Goal: Task Accomplishment & Management: Complete application form

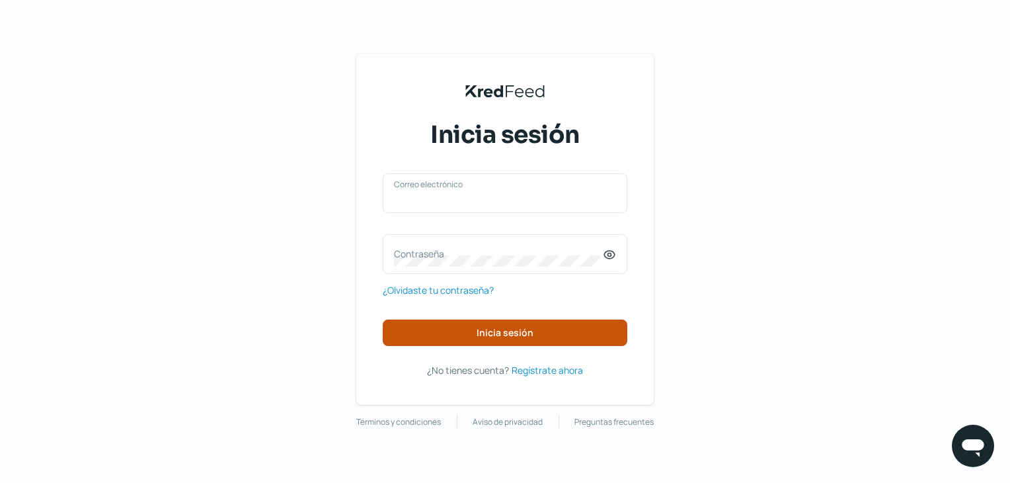
type input "[EMAIL_ADDRESS][DOMAIN_NAME]"
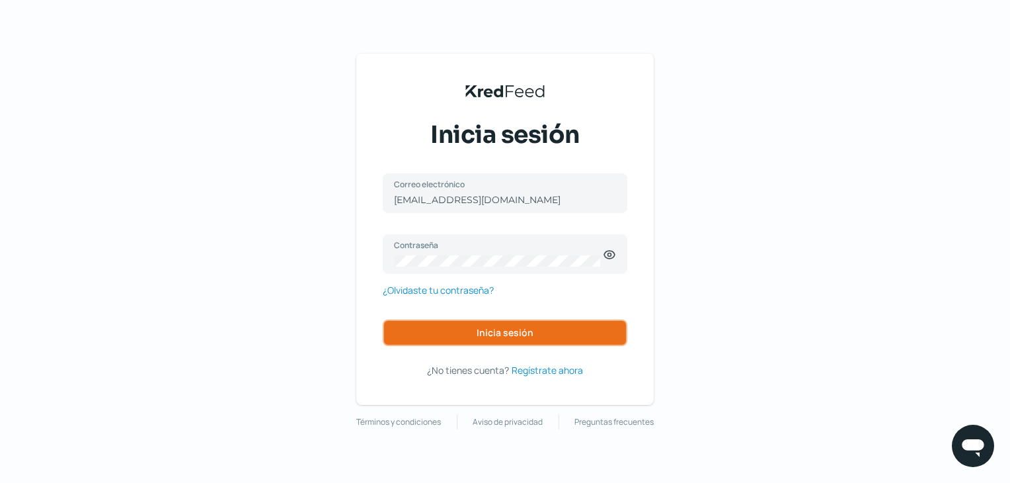
click at [494, 333] on span "Inicia sesión" at bounding box center [505, 332] width 57 height 9
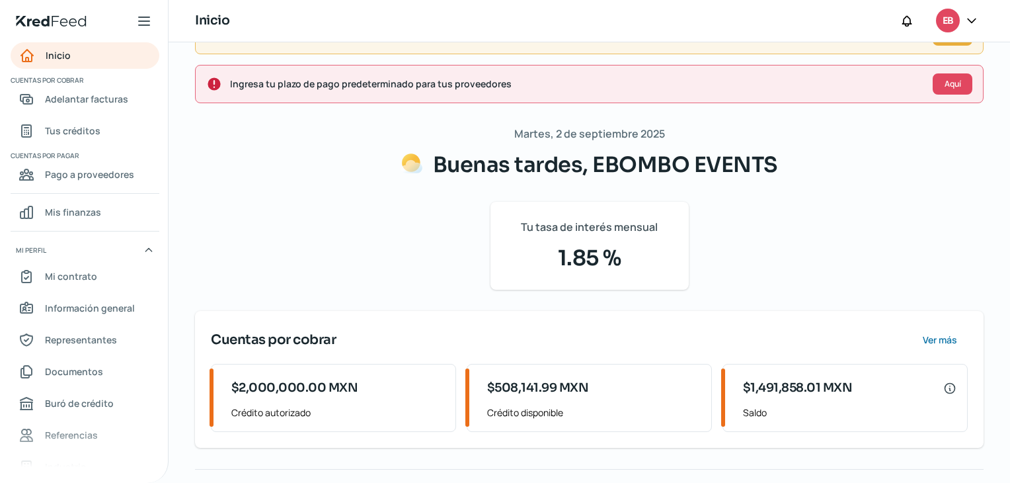
scroll to position [198, 0]
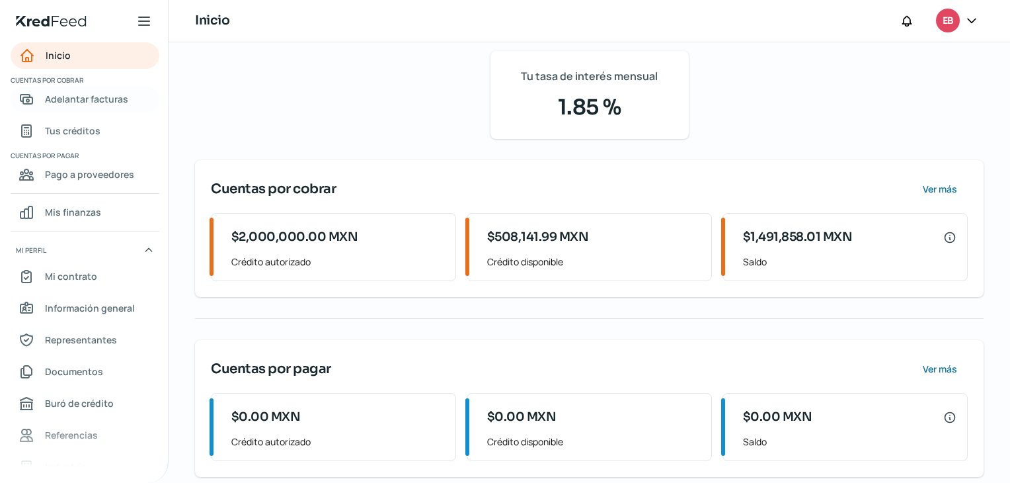
click at [90, 97] on span "Adelantar facturas" at bounding box center [86, 99] width 83 height 17
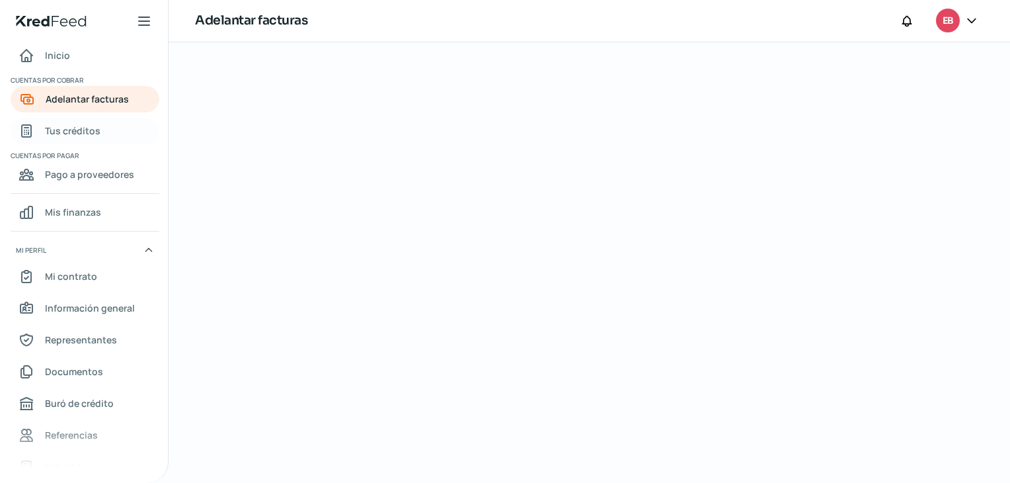
click at [74, 132] on span "Tus créditos" at bounding box center [73, 130] width 56 height 17
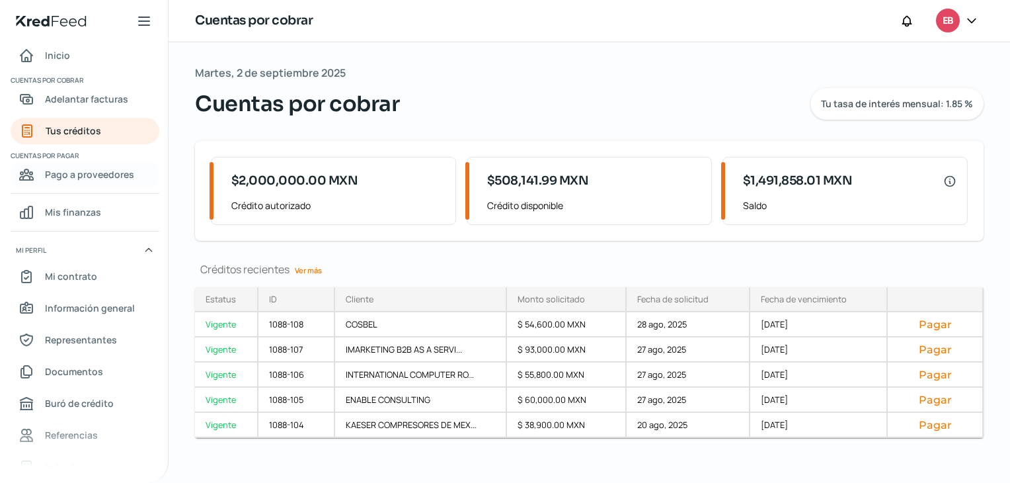
click at [90, 169] on span "Pago a proveedores" at bounding box center [89, 174] width 89 height 17
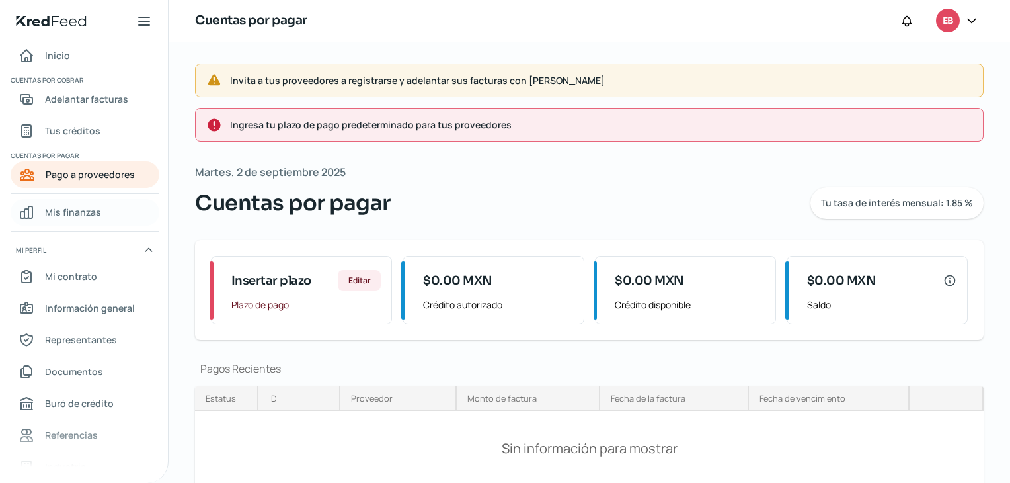
click at [79, 208] on span "Mis finanzas" at bounding box center [73, 212] width 56 height 17
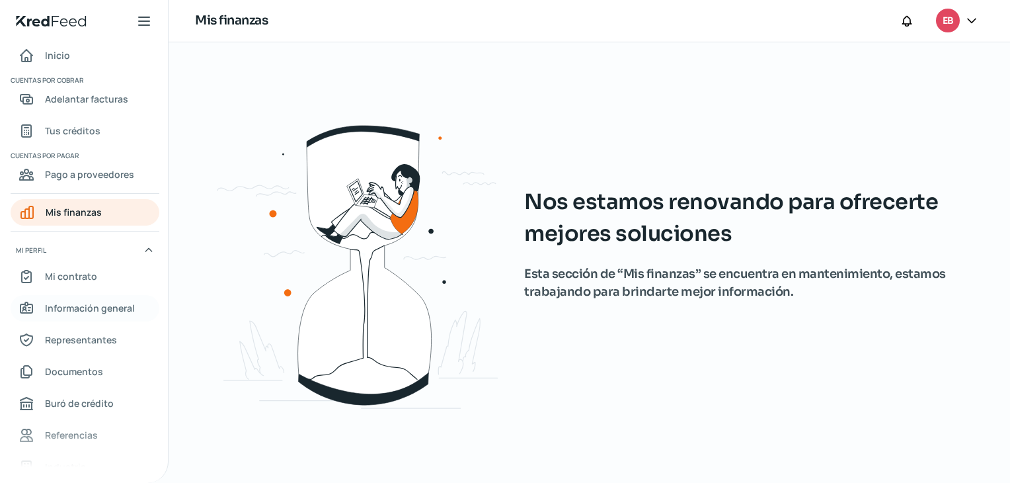
click at [87, 307] on span "Información general" at bounding box center [90, 307] width 90 height 17
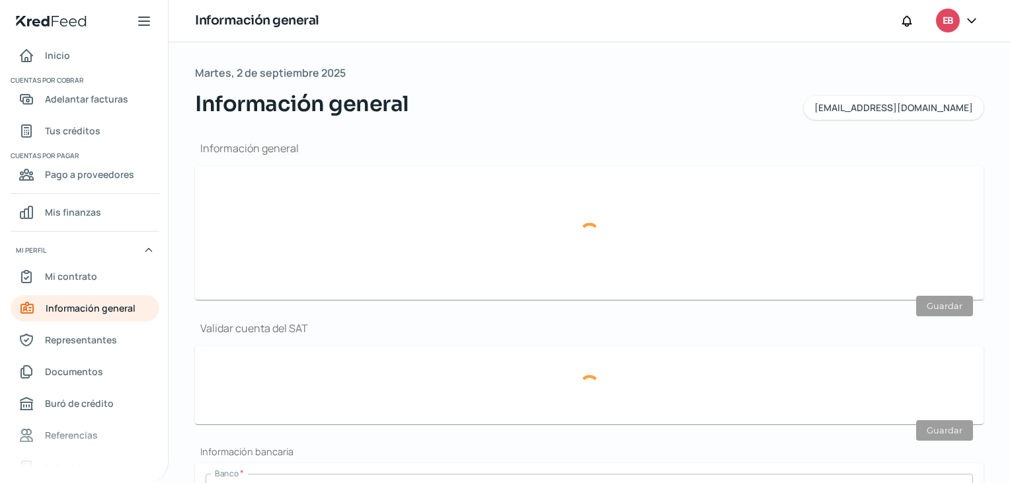
type input "[EMAIL_ADDRESS][DOMAIN_NAME]"
type input "Personas [PERSON_NAME] del régimen general"
type input "EBOMBO EVENTS"
type input "51 - 9200 - 1488"
type input "EEV2111101N5"
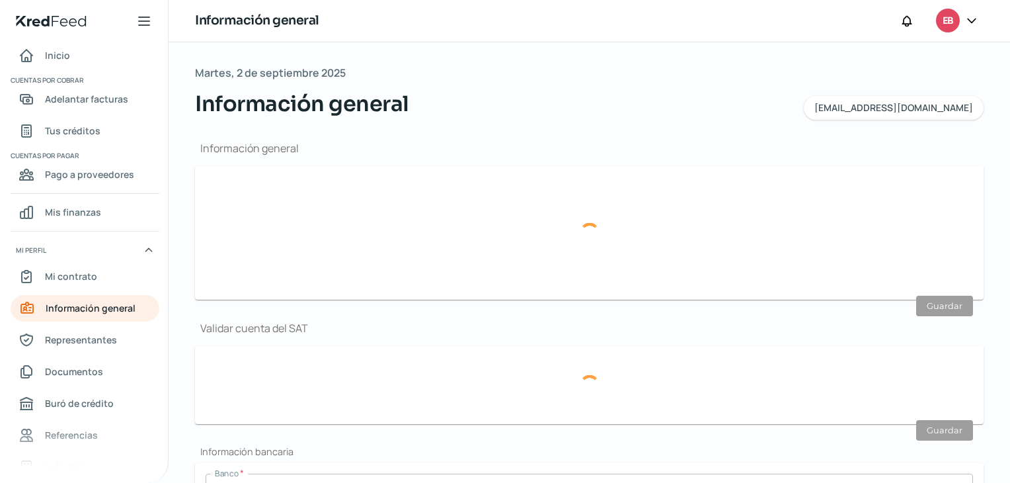
type input "CORDOBA"
type input "95"
type input "403"
type input "06700"
type input "[GEOGRAPHIC_DATA]"
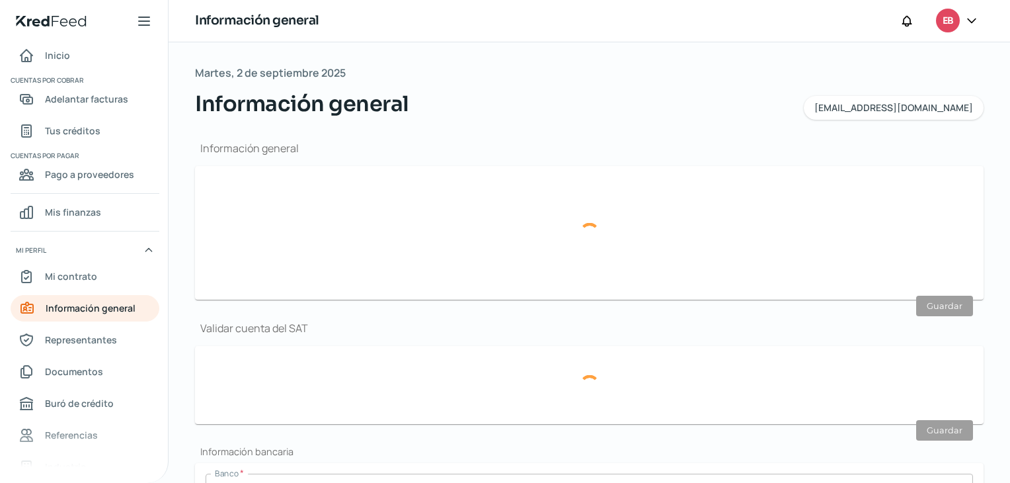
type input "[PERSON_NAME]"
type input "CDMX"
type input "[GEOGRAPHIC_DATA]"
type input "fa479035-551a-4421-9a7f-5cd1f6e23de0-proofOfAddress.pdf"
type input "0"
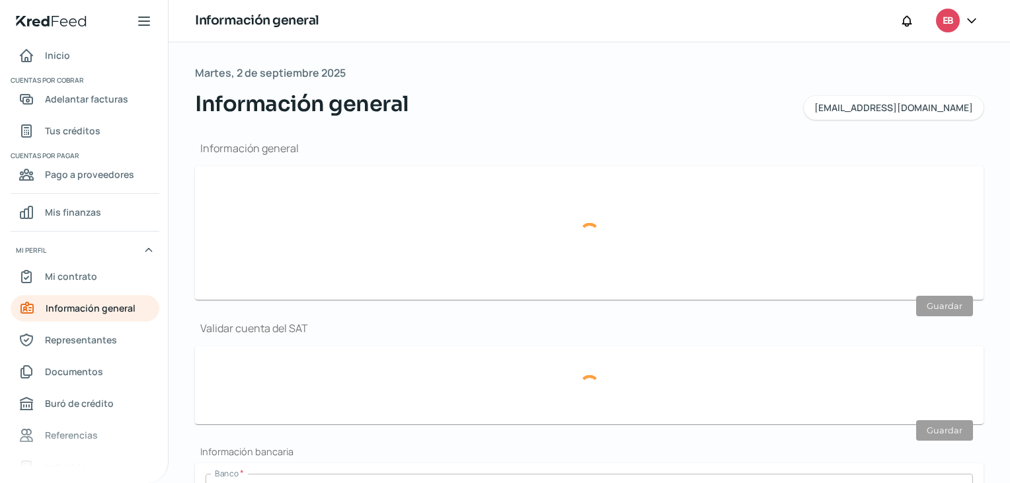
type input "6"
type input "Rentada"
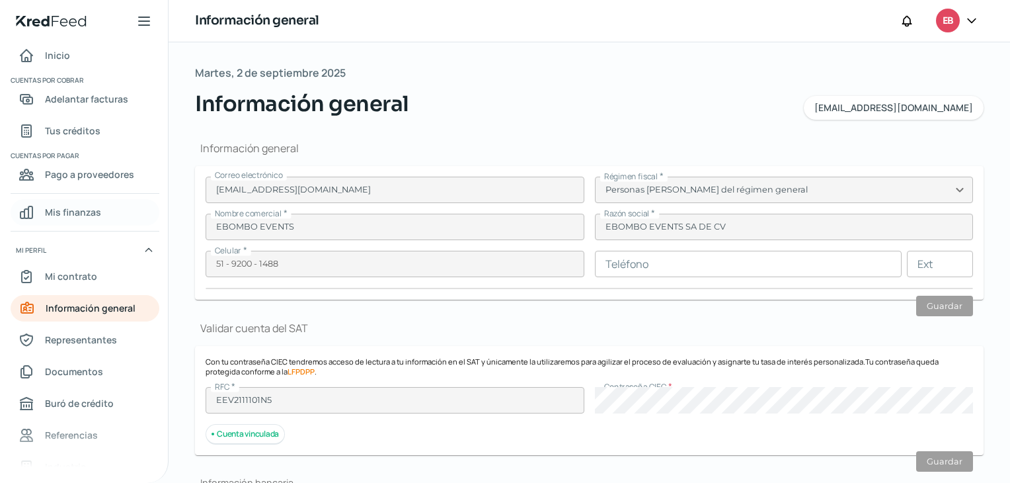
click at [80, 212] on span "Mis finanzas" at bounding box center [73, 212] width 56 height 17
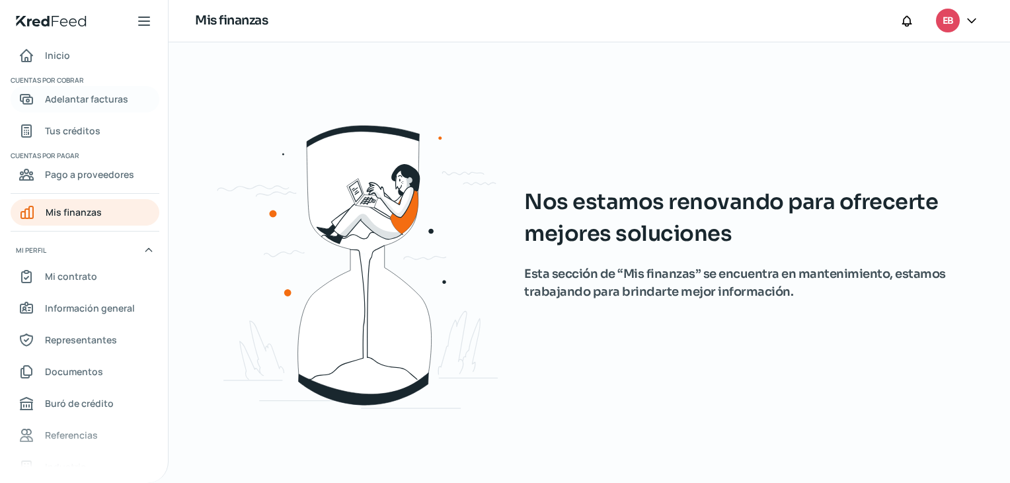
click at [106, 100] on span "Adelantar facturas" at bounding box center [86, 99] width 83 height 17
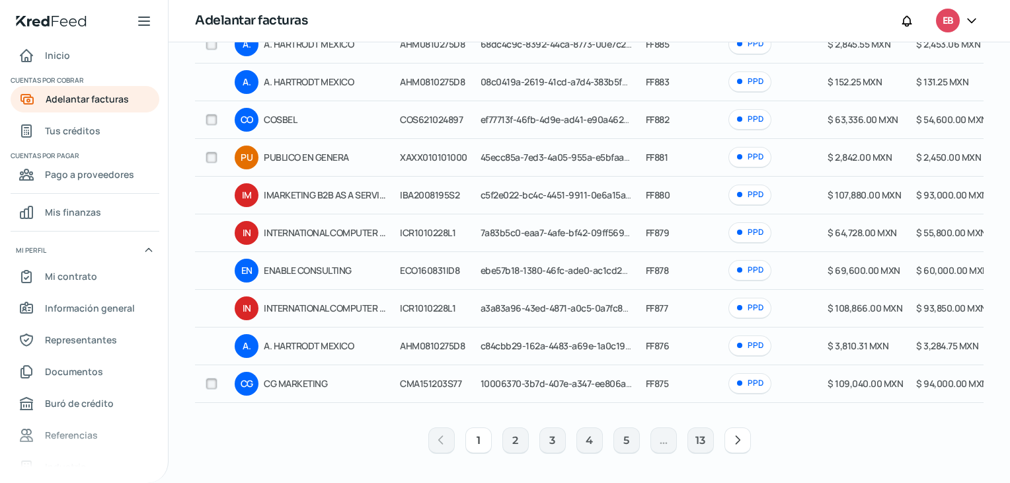
scroll to position [184, 0]
drag, startPoint x: 780, startPoint y: 409, endPoint x: 918, endPoint y: 403, distance: 138.3
click at [918, 403] on div "Cliente RFC Folio fiscal Folio interno Método de pago [PERSON_NAME] a adelantar…" at bounding box center [589, 230] width 789 height 462
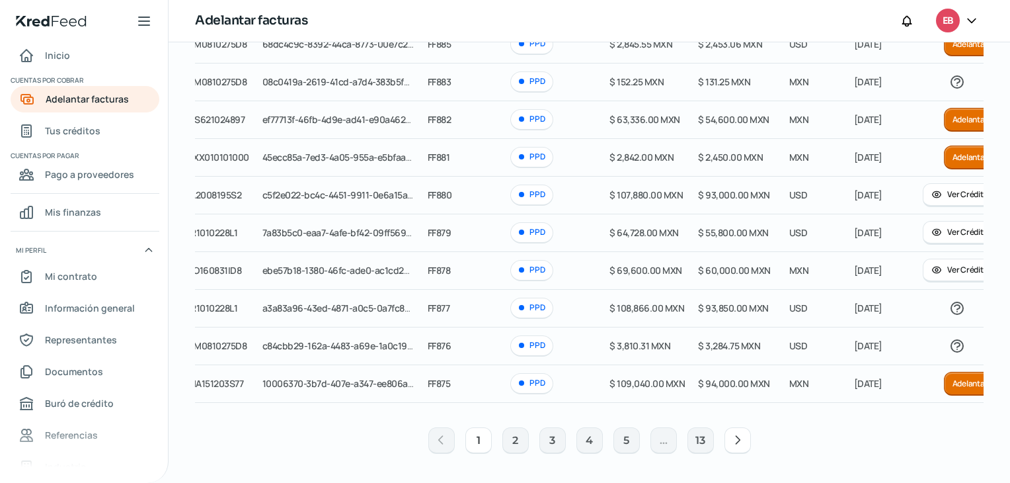
click at [475, 441] on button "1" at bounding box center [478, 440] width 26 height 26
click at [507, 437] on button "2" at bounding box center [515, 440] width 26 height 26
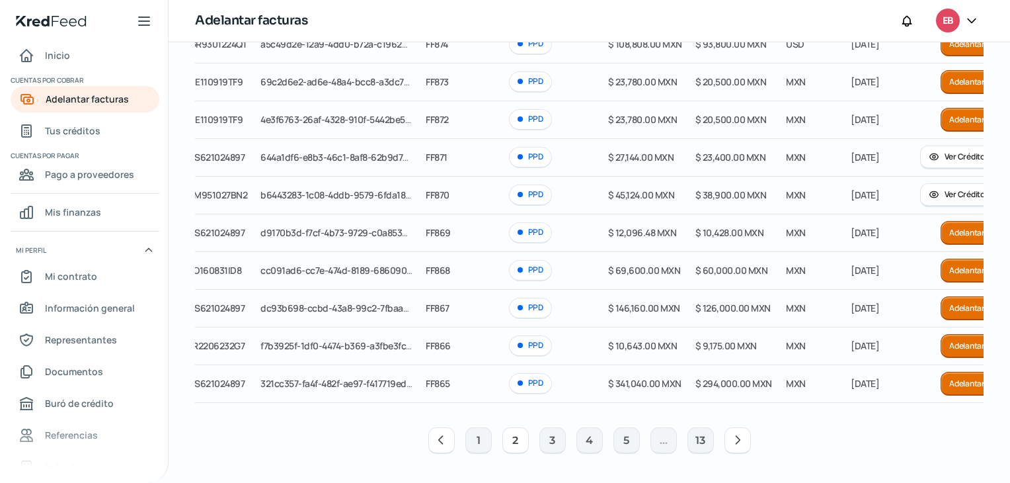
click at [514, 442] on button "2" at bounding box center [515, 440] width 26 height 26
click at [556, 440] on button "3" at bounding box center [552, 440] width 26 height 26
click at [592, 440] on button "4" at bounding box center [589, 440] width 26 height 26
click at [631, 437] on button "5" at bounding box center [626, 440] width 26 height 26
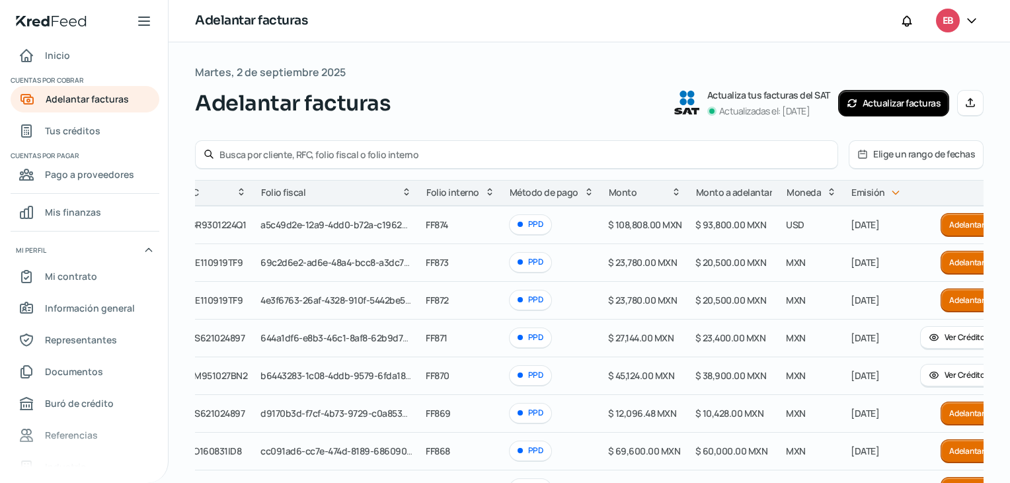
scroll to position [0, 0]
click at [925, 151] on button "Elige un rango de fechas" at bounding box center [916, 154] width 134 height 27
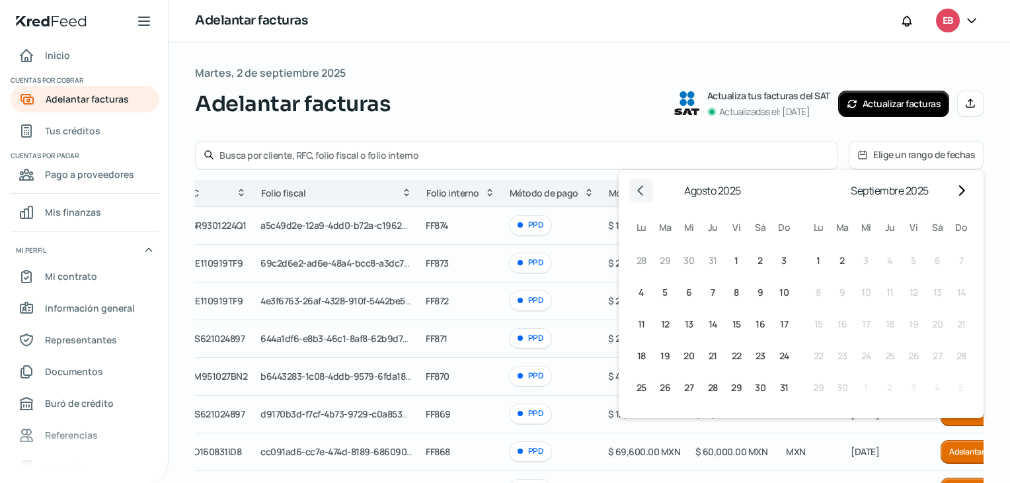
click at [643, 193] on icon "Go to previous month" at bounding box center [641, 190] width 11 height 11
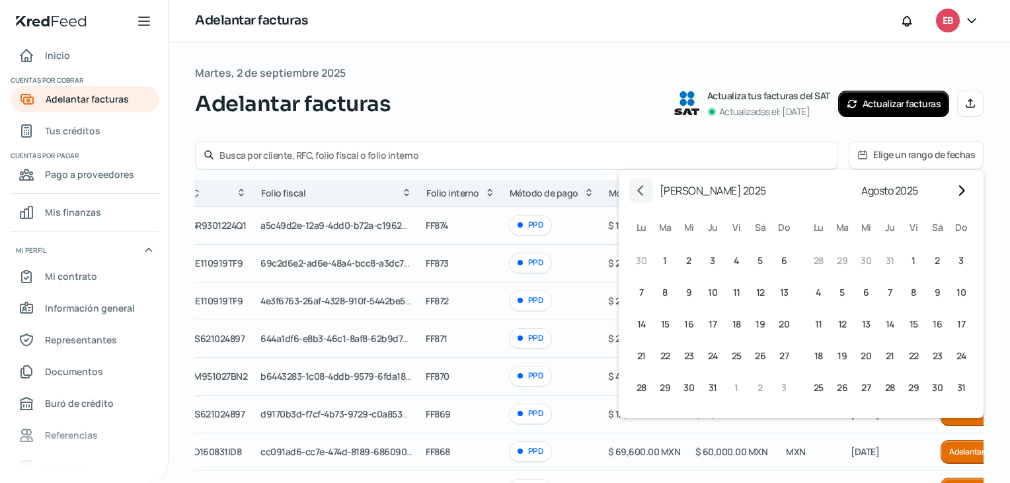
scroll to position [0, 199]
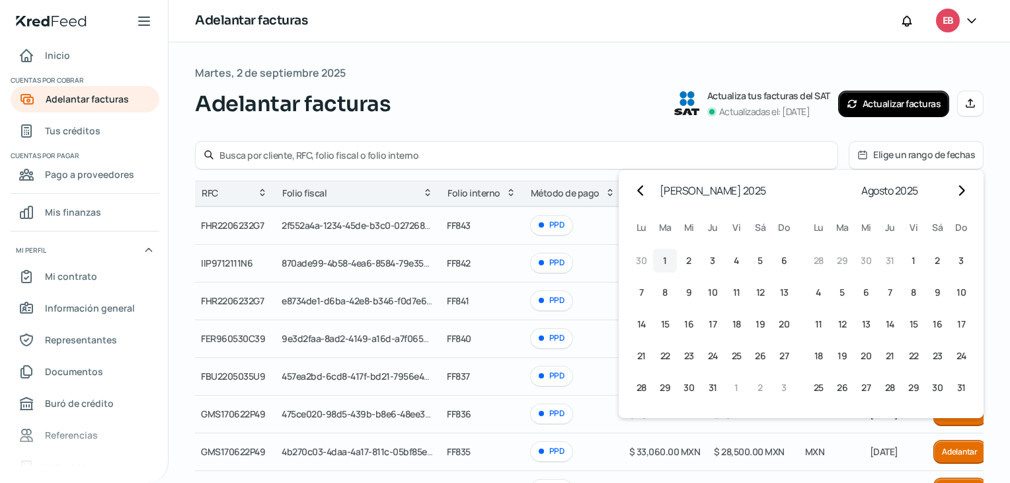
click at [665, 258] on span "1" at bounding box center [665, 261] width 4 height 16
click at [959, 183] on button "Go to next month" at bounding box center [961, 190] width 24 height 24
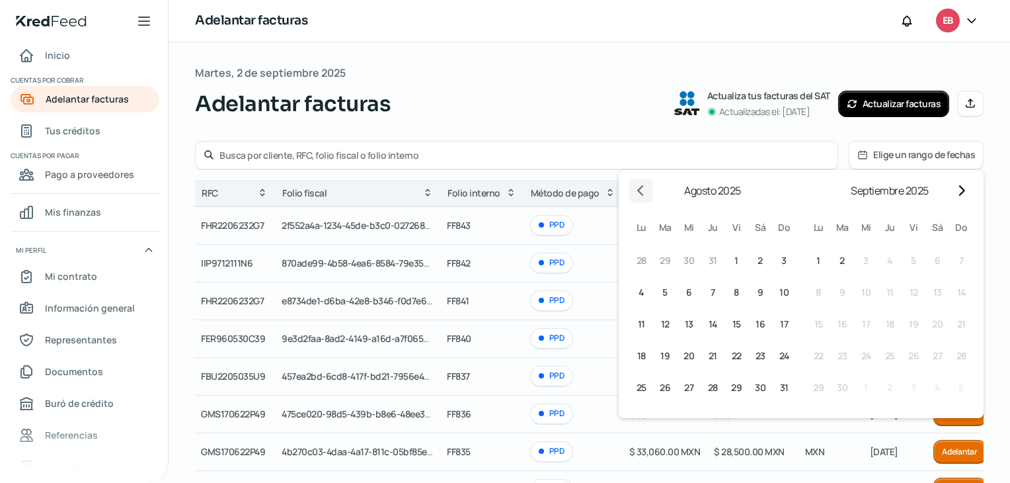
click at [643, 191] on icon "Go to previous month" at bounding box center [641, 190] width 11 height 11
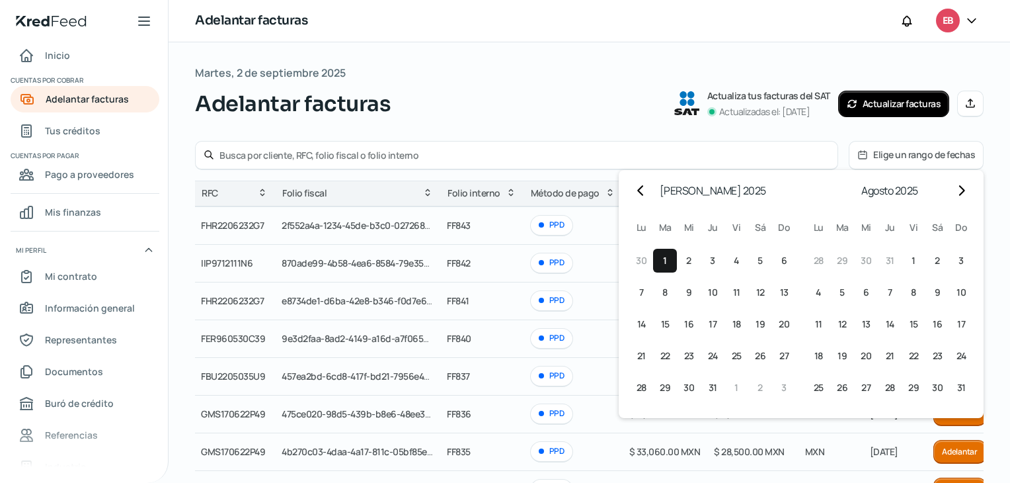
click at [664, 255] on span "1" at bounding box center [665, 261] width 4 height 16
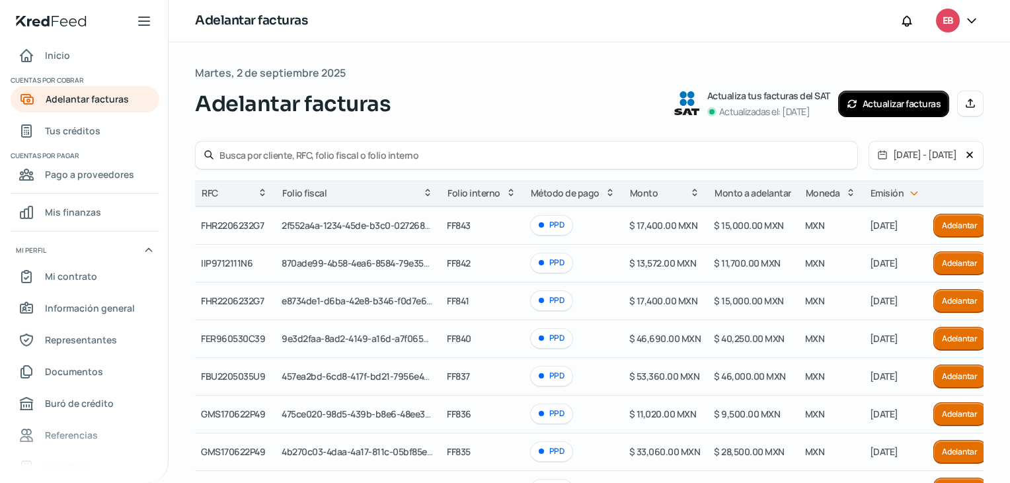
click at [963, 154] on button "[DATE] - [DATE]" at bounding box center [917, 154] width 96 height 27
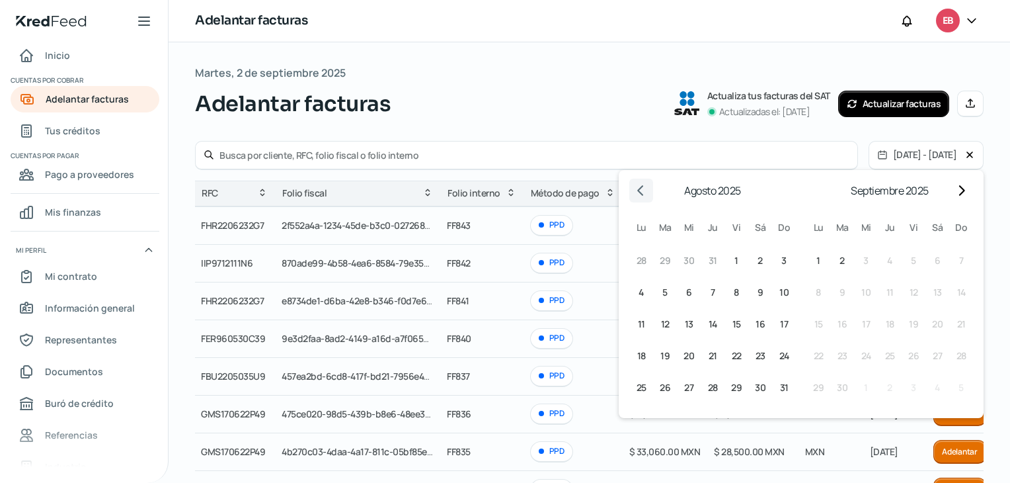
scroll to position [0, 0]
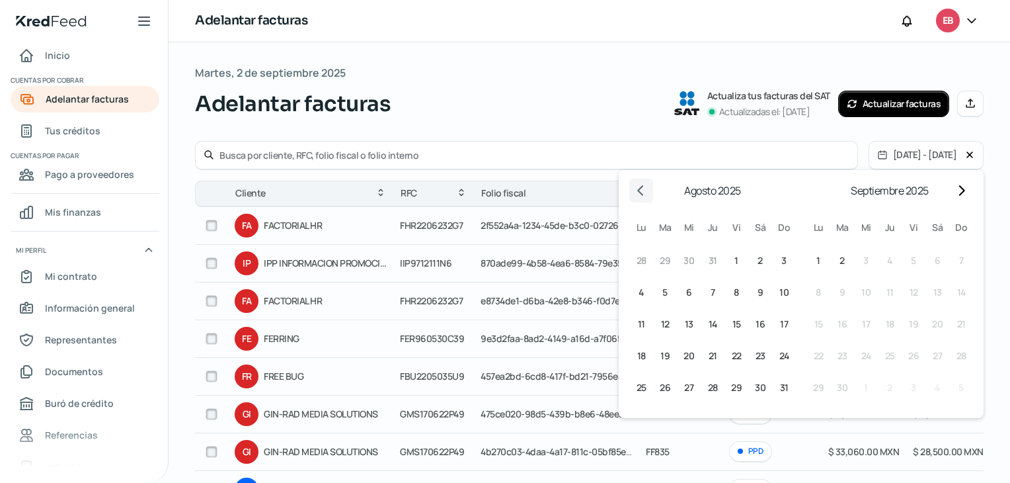
drag, startPoint x: 637, startPoint y: 194, endPoint x: 646, endPoint y: 195, distance: 8.7
click at [639, 194] on icon "Go to previous month" at bounding box center [641, 190] width 11 height 11
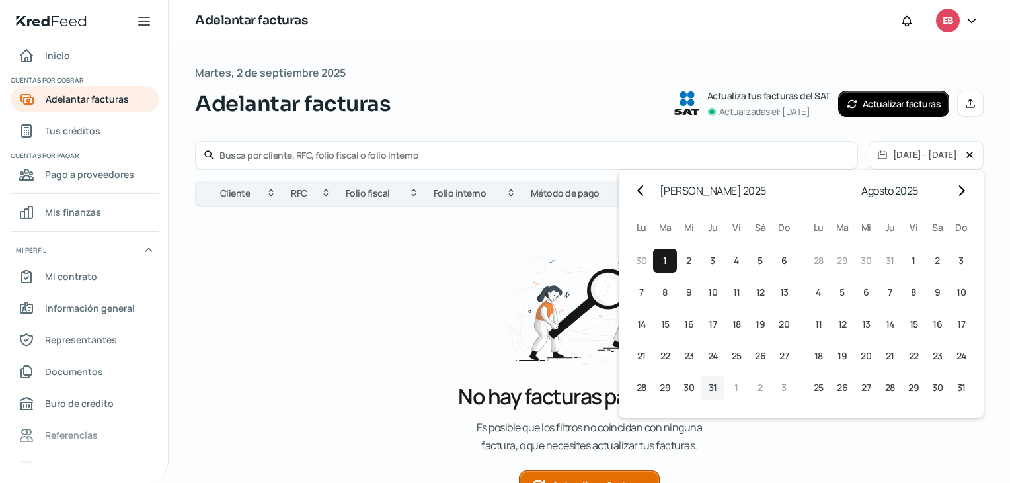
click at [717, 384] on button "31 31º [PERSON_NAME] (jueves)" at bounding box center [713, 387] width 24 height 24
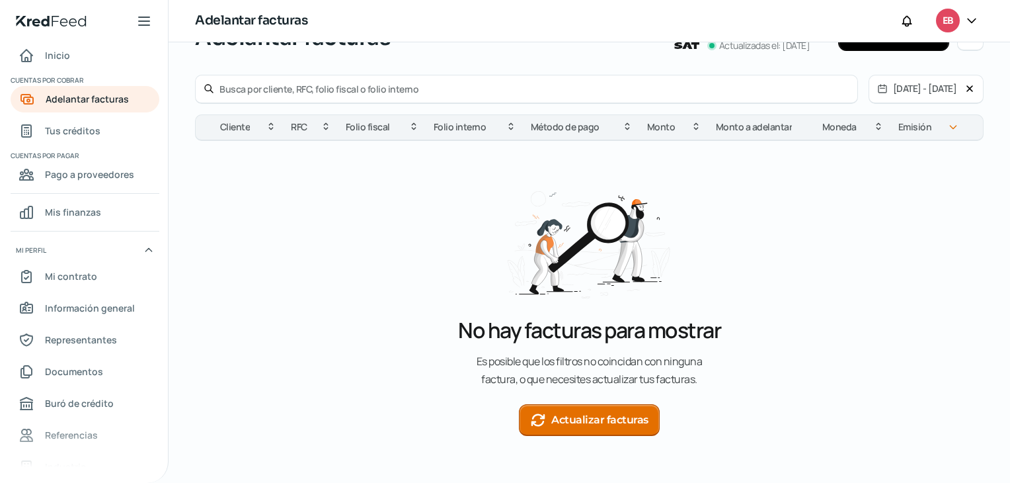
scroll to position [80, 0]
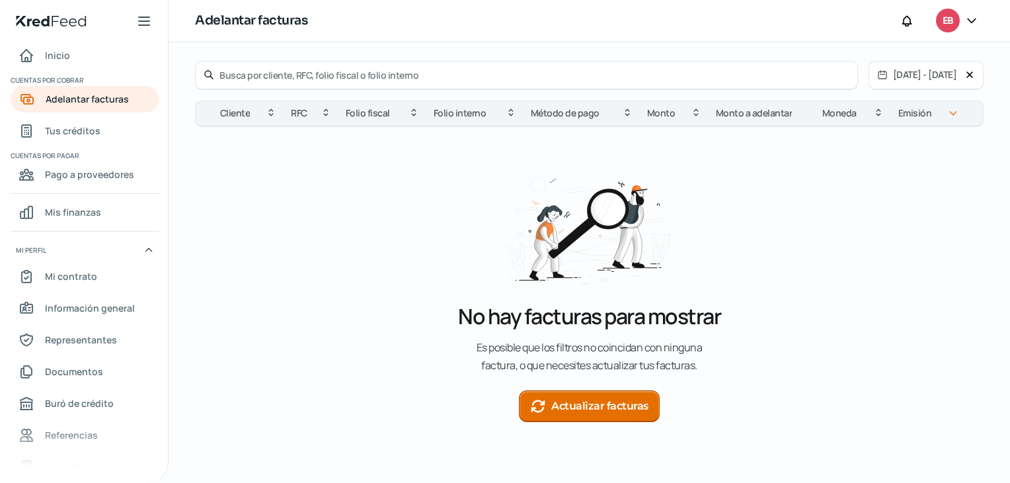
click at [574, 405] on button "Actualizar facturas" at bounding box center [589, 406] width 141 height 32
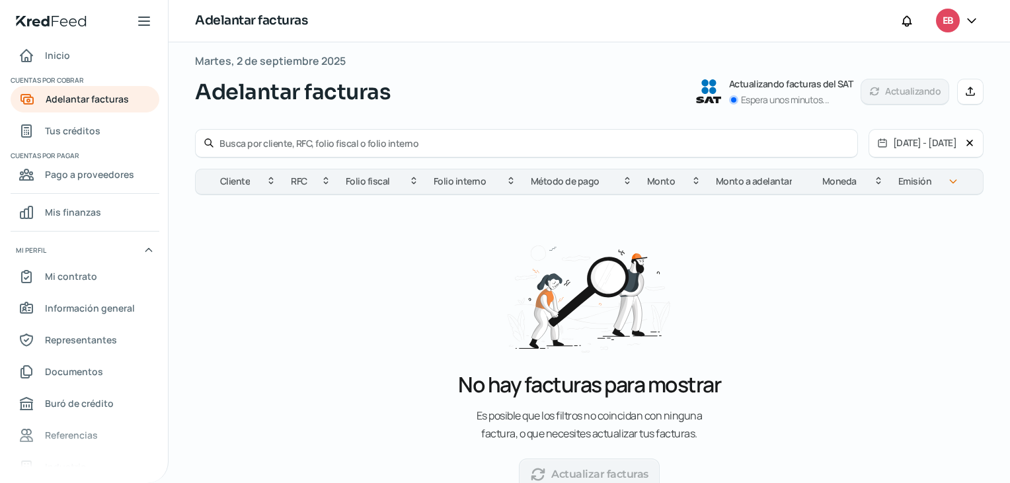
scroll to position [0, 0]
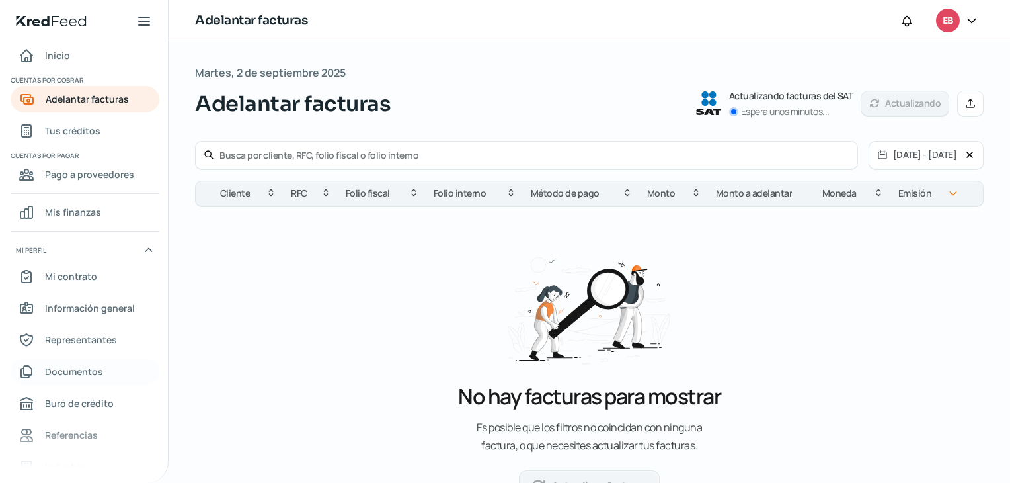
click at [87, 374] on span "Documentos" at bounding box center [74, 371] width 58 height 17
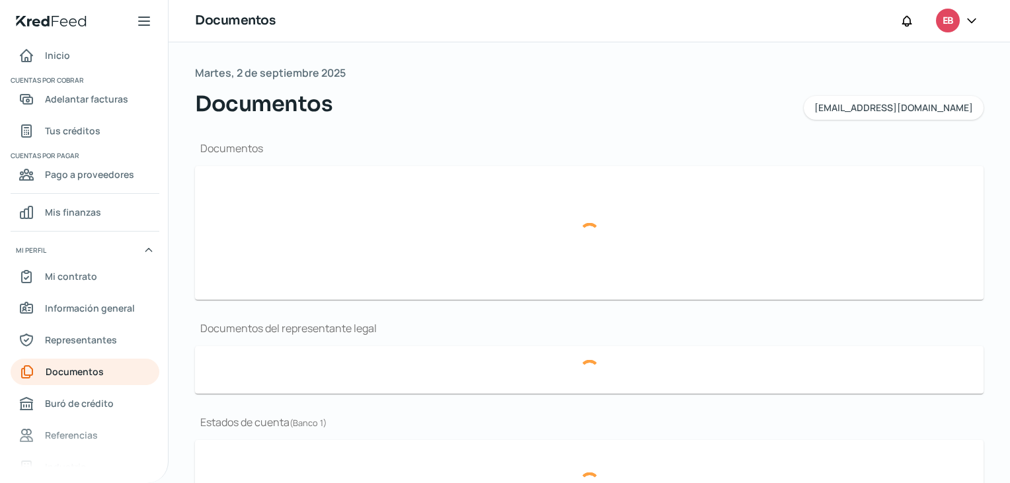
type input "[DATE] CSF.pdf"
type input "Brief (2).pdf"
type input "Estados Financieros Anuales 2024 - Ebombo..xlsx"
type input "2024. Integración Acuse..pdf"
type input "SCAN_20230508_185639971_05082023_074811 (1).pdf"
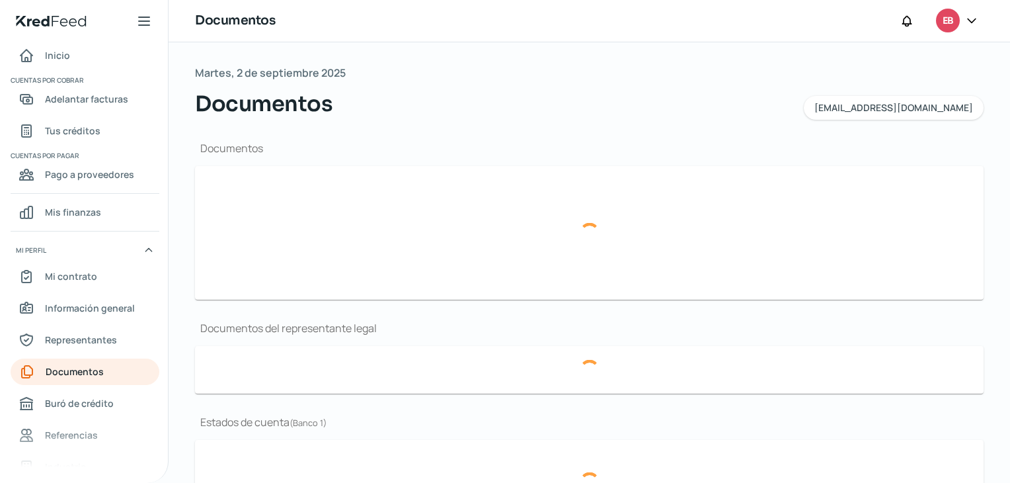
type input "97 abril.pdf"
type input "97 marzo.pdf"
type input "97 febrero.pdf"
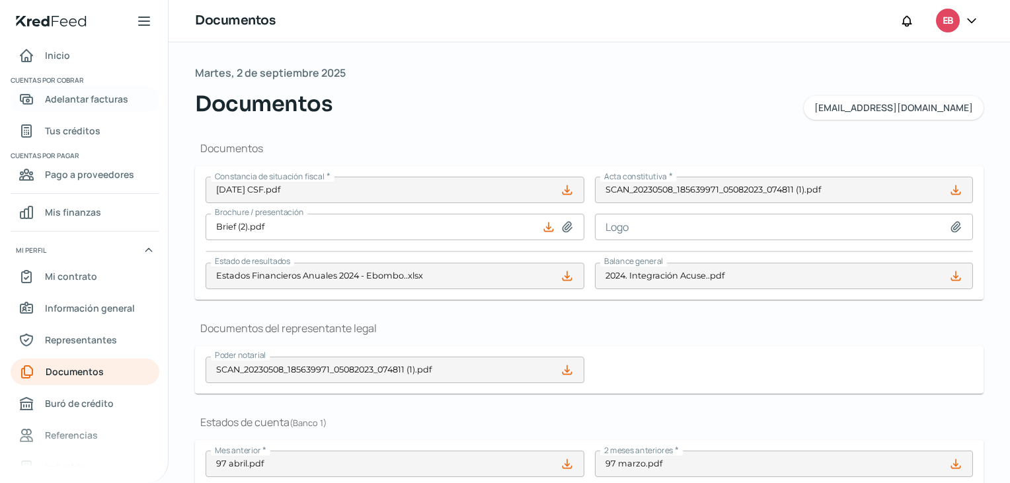
click at [100, 99] on span "Adelantar facturas" at bounding box center [86, 99] width 83 height 17
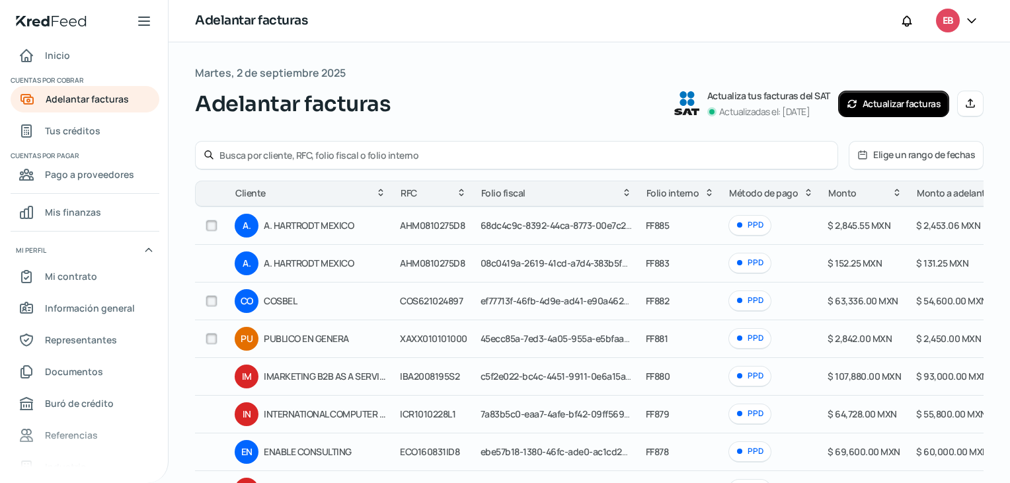
click at [865, 154] on icon at bounding box center [862, 154] width 11 height 11
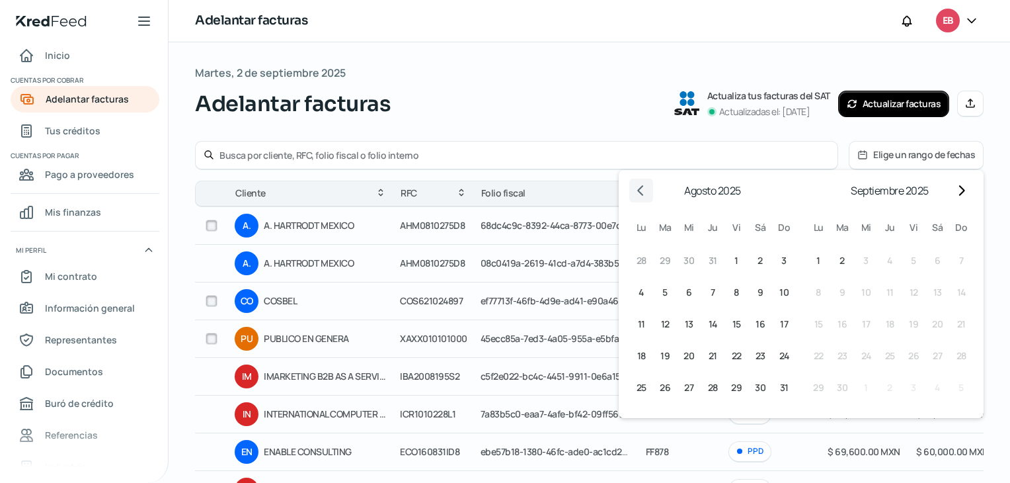
click at [639, 192] on icon "Go to previous month" at bounding box center [640, 191] width 6 height 11
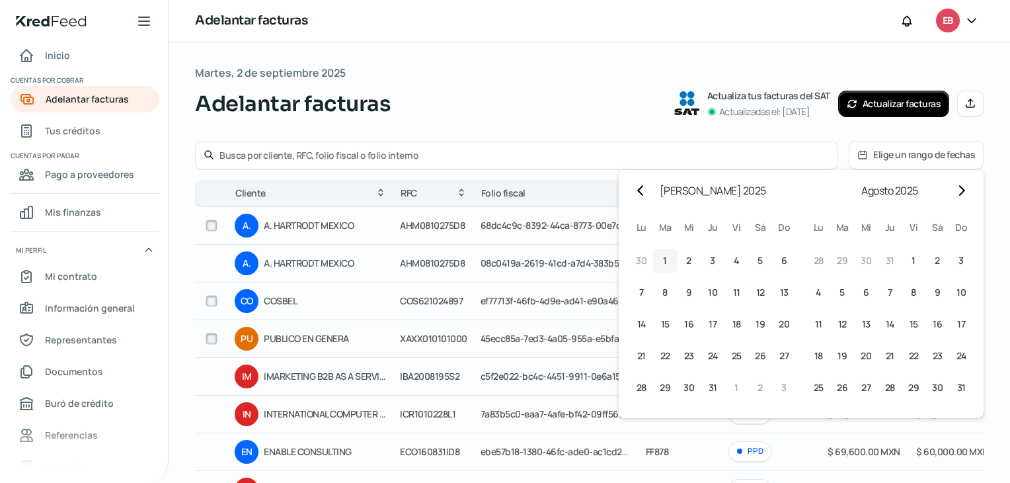
click at [663, 263] on span "1" at bounding box center [665, 261] width 4 height 16
click at [719, 387] on button "31 31º [PERSON_NAME] (jueves)" at bounding box center [713, 387] width 24 height 24
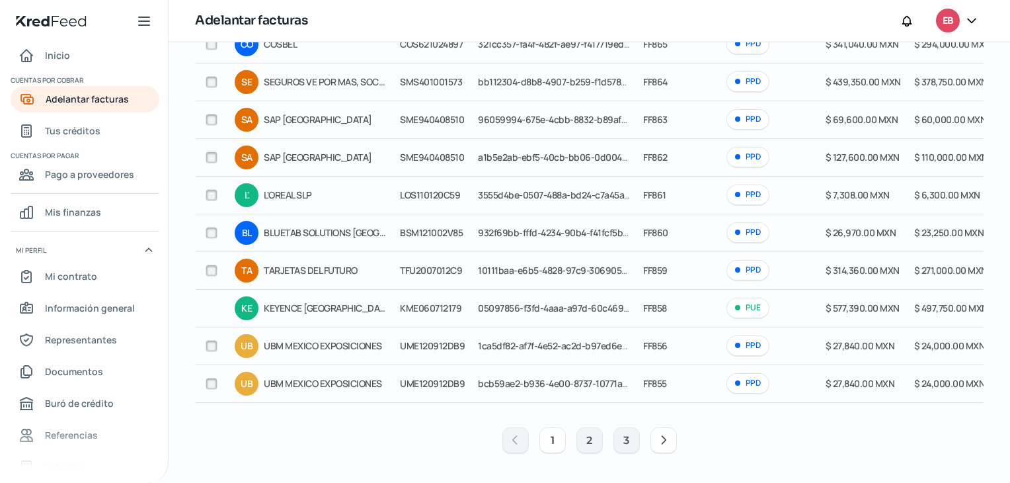
scroll to position [184, 0]
drag, startPoint x: 640, startPoint y: 409, endPoint x: 793, endPoint y: 407, distance: 152.7
click at [804, 408] on div "Cliente RFC Folio fiscal Folio interno Método de pago [PERSON_NAME] a adelantar…" at bounding box center [589, 230] width 789 height 462
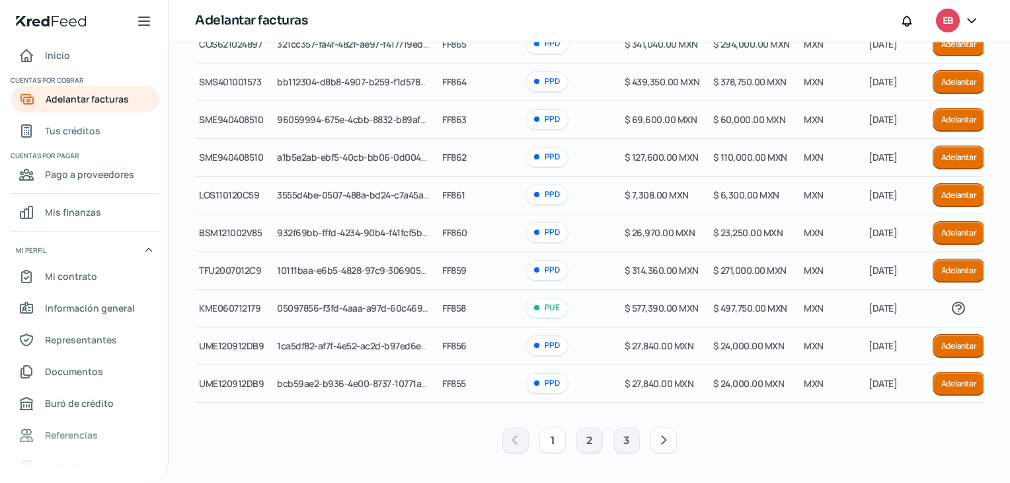
scroll to position [0, 0]
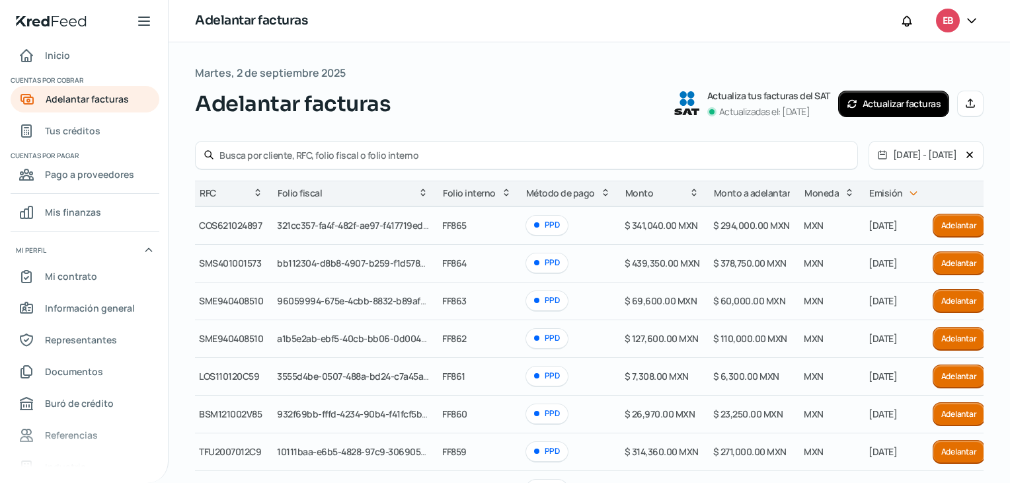
click at [970, 104] on icon at bounding box center [970, 103] width 8 height 8
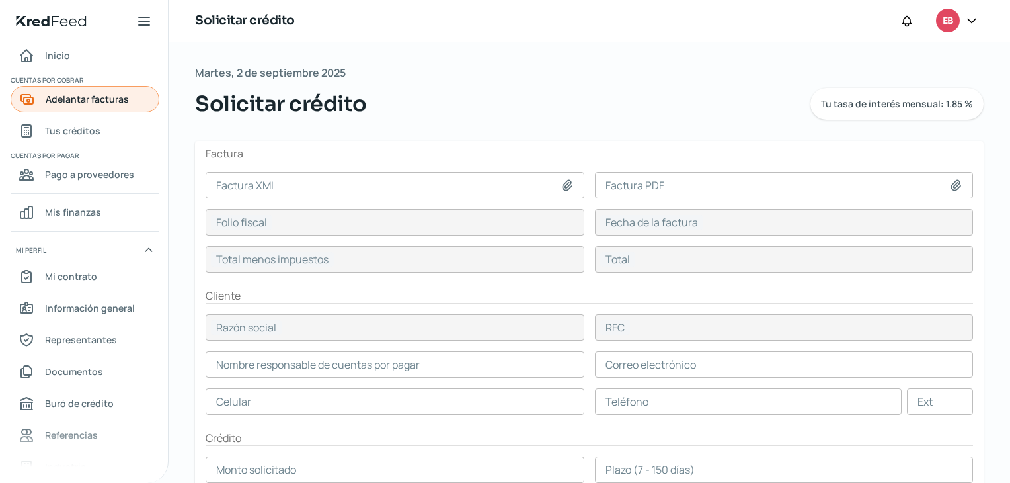
click at [85, 102] on span "Adelantar facturas" at bounding box center [87, 99] width 83 height 17
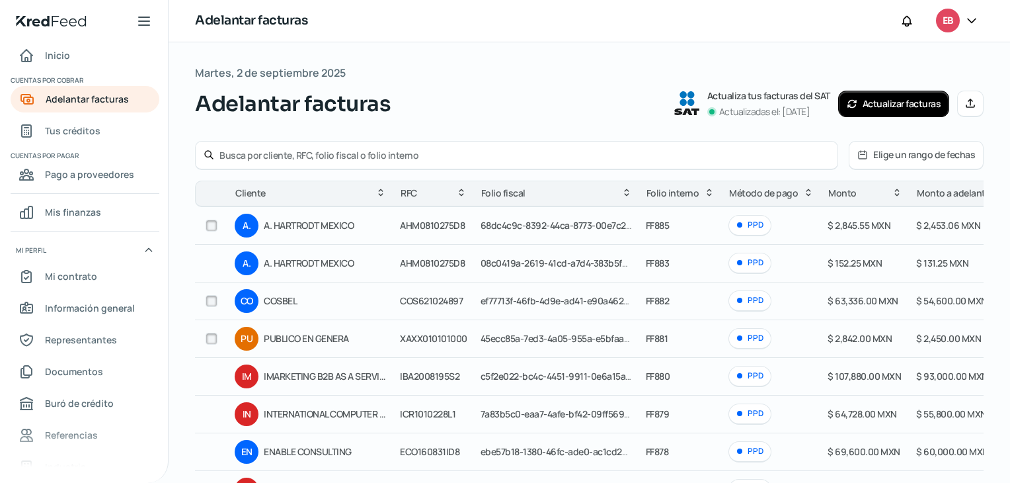
click at [867, 154] on icon at bounding box center [863, 155] width 8 height 8
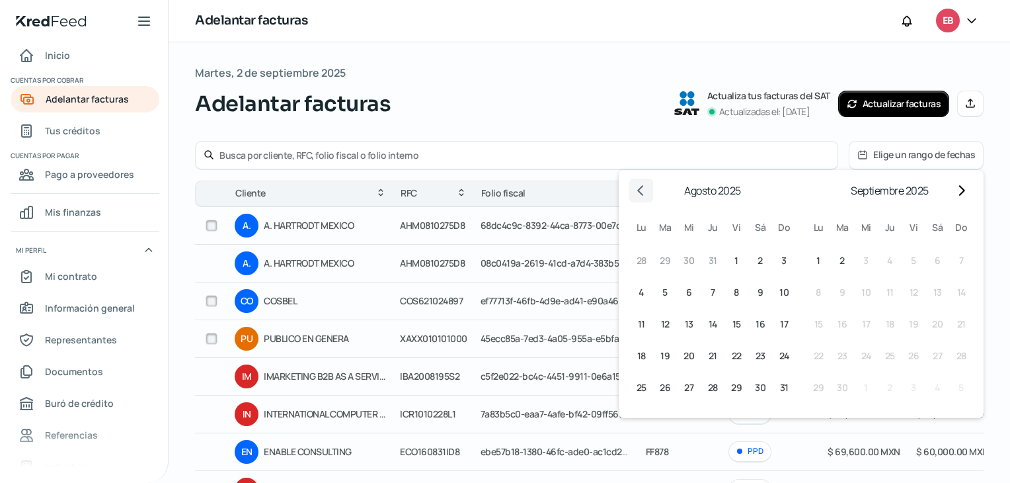
click at [642, 191] on icon "Go to previous month" at bounding box center [641, 190] width 11 height 11
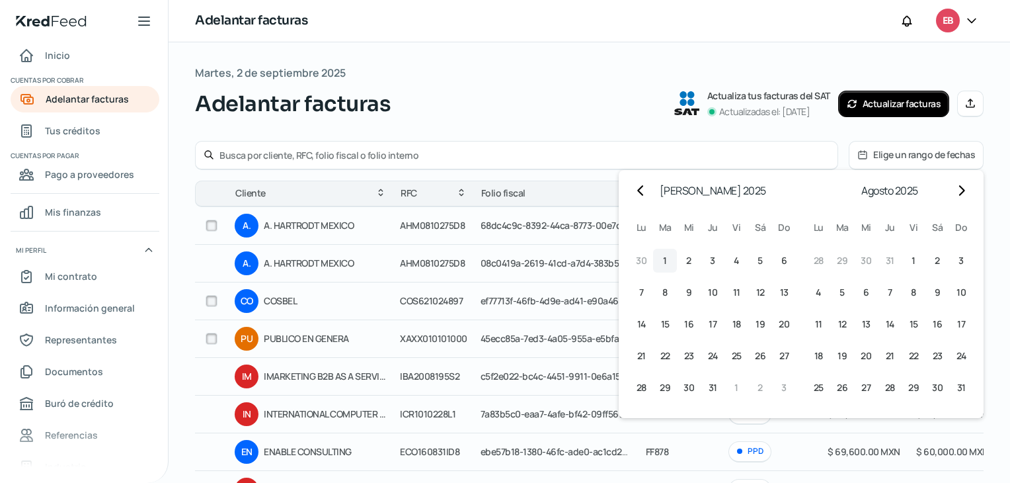
click at [666, 258] on button "1 1º [PERSON_NAME] (martes)" at bounding box center [665, 261] width 24 height 24
click at [709, 389] on span "31" at bounding box center [713, 387] width 9 height 16
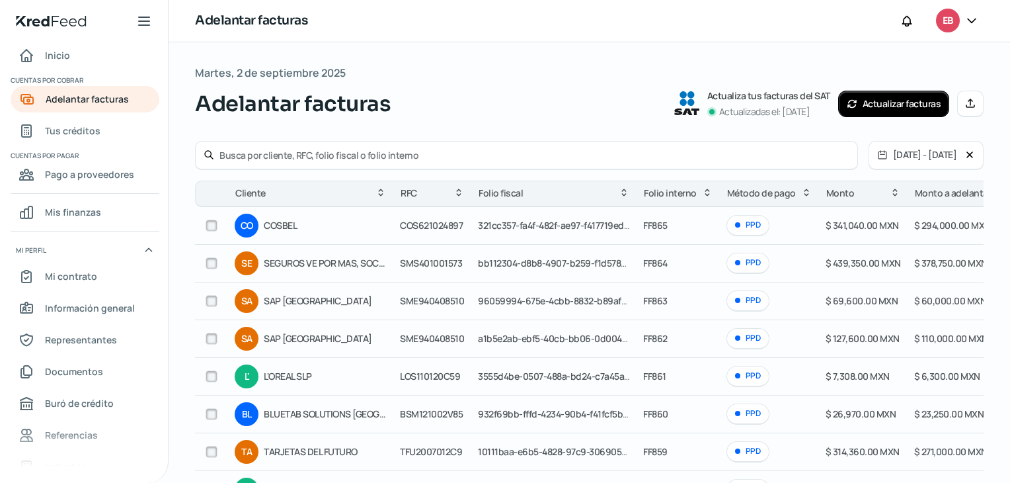
scroll to position [184, 0]
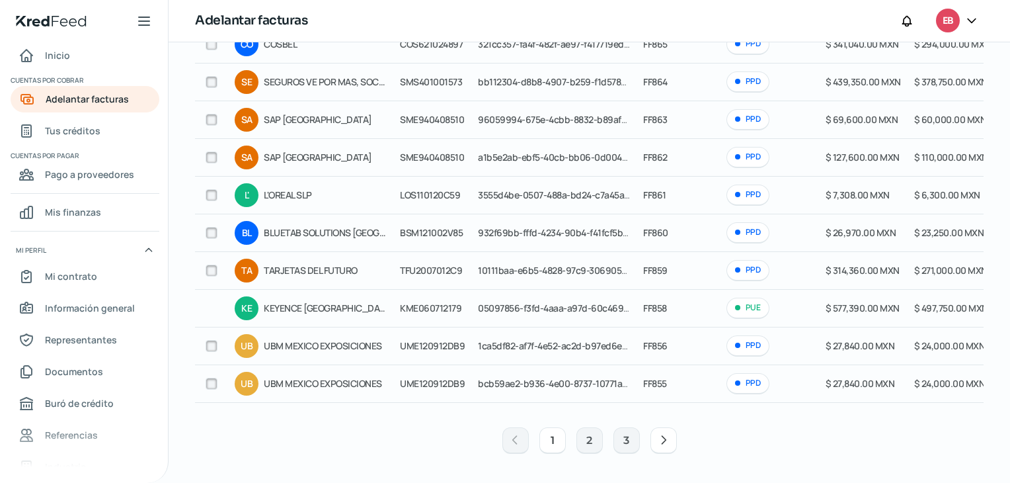
drag, startPoint x: 735, startPoint y: 397, endPoint x: 855, endPoint y: 405, distance: 120.5
click at [855, 405] on div "Cliente RFC Folio fiscal Folio interno Método de pago [PERSON_NAME] a adelantar…" at bounding box center [589, 203] width 789 height 409
drag, startPoint x: 779, startPoint y: 411, endPoint x: 925, endPoint y: 396, distance: 147.5
click at [925, 396] on div "Cliente RFC Folio fiscal Folio interno Método de pago [PERSON_NAME] a adelantar…" at bounding box center [589, 230] width 789 height 462
drag, startPoint x: 805, startPoint y: 403, endPoint x: 787, endPoint y: 409, distance: 18.4
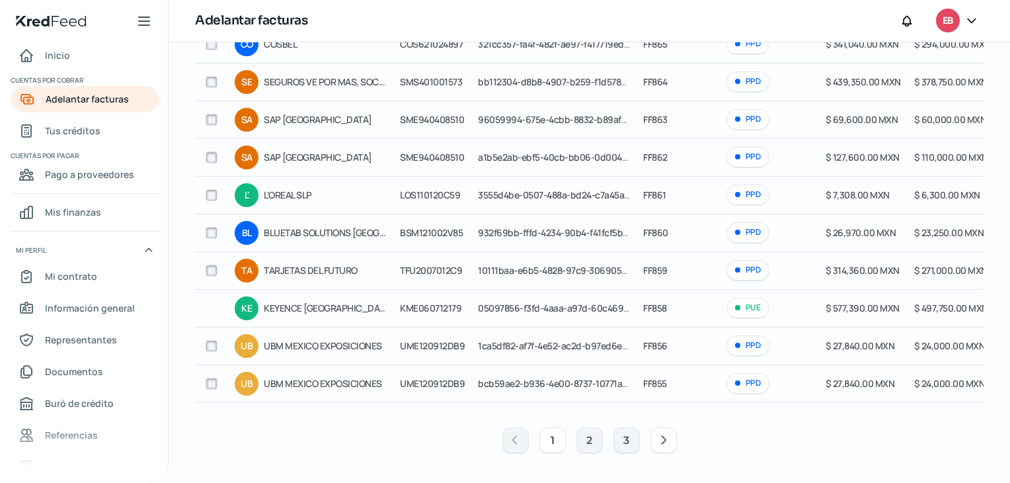
click at [941, 399] on table "Cliente RFC Folio fiscal Folio interno Método de pago [PERSON_NAME] a adelantar…" at bounding box center [694, 203] width 998 height 409
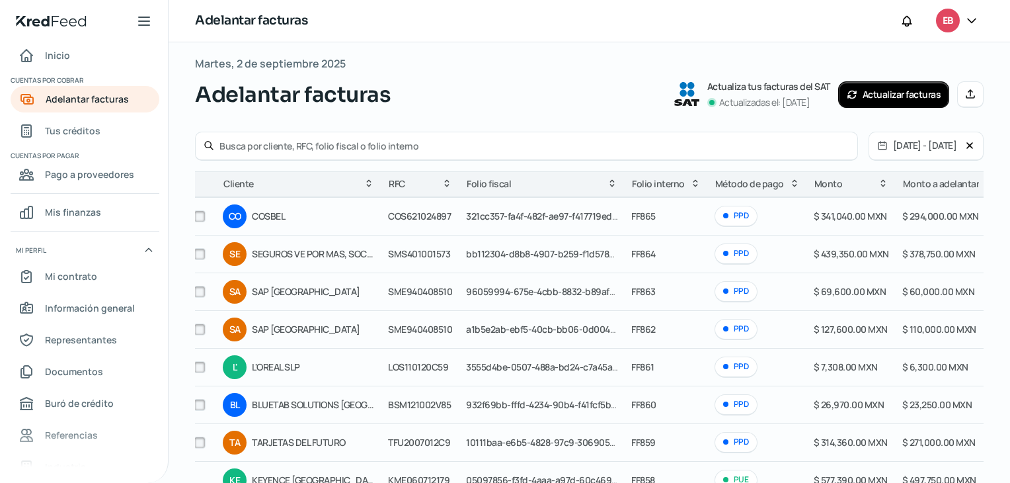
scroll to position [0, 0]
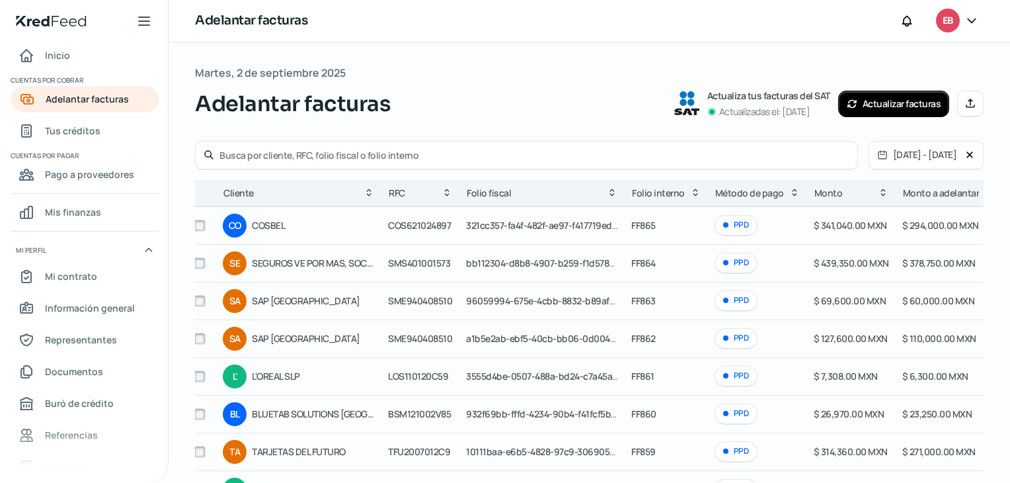
click at [203, 225] on input "checkbox" at bounding box center [200, 225] width 12 height 12
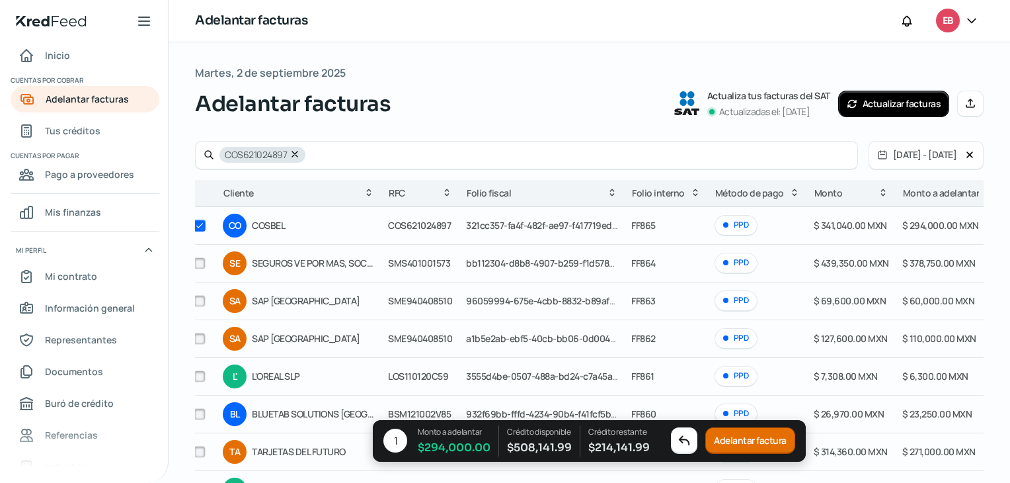
click at [202, 227] on input "checkbox" at bounding box center [200, 225] width 12 height 12
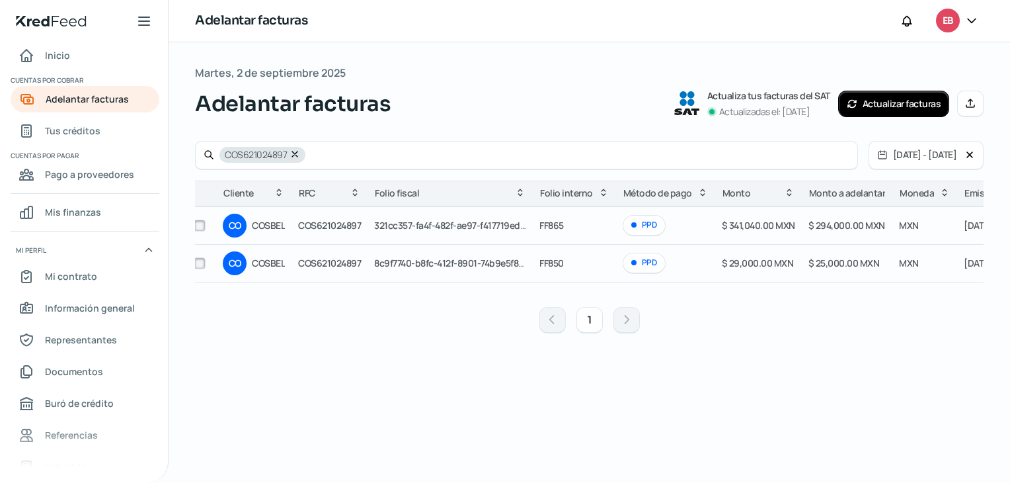
click at [292, 151] on icon at bounding box center [294, 153] width 5 height 5
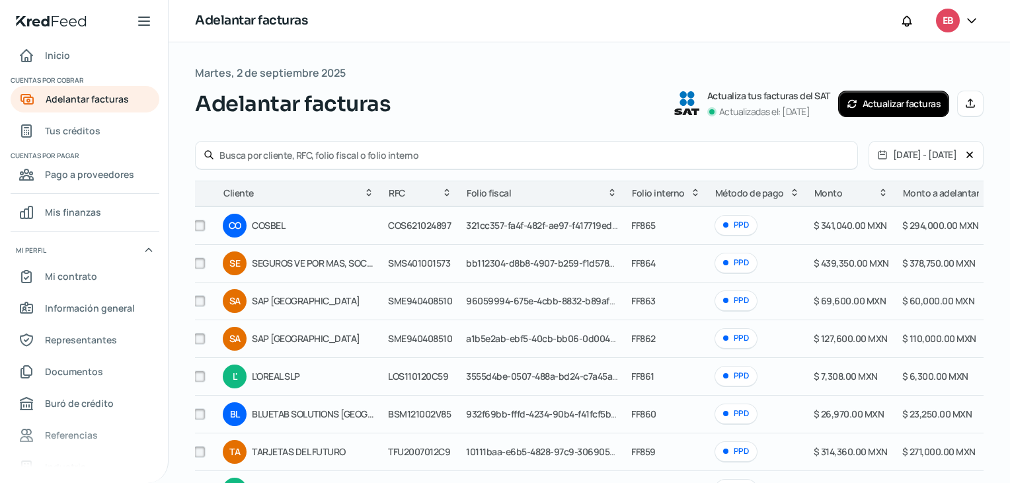
click at [204, 223] on input "checkbox" at bounding box center [200, 225] width 12 height 12
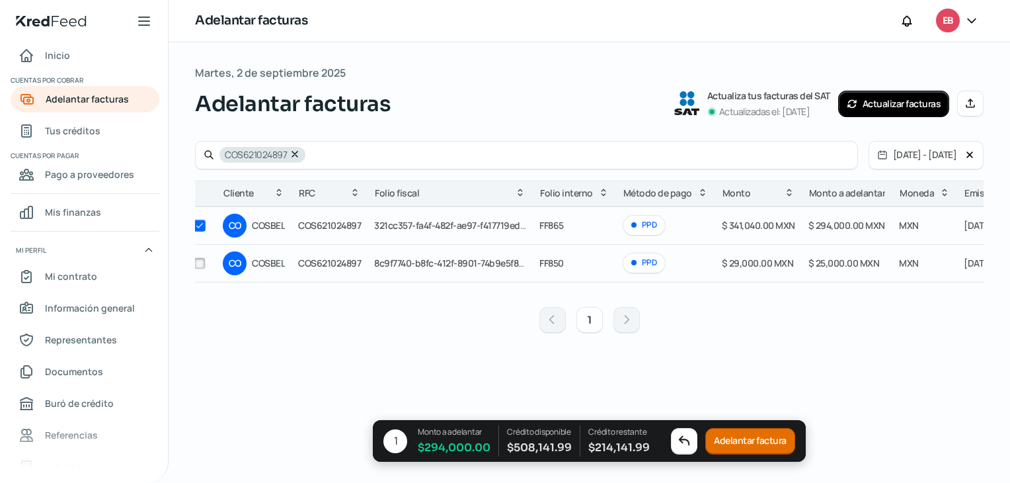
click at [840, 391] on div "Martes, 2 de septiembre 2025 Adelantar facturas Actualiza tus facturas del SAT …" at bounding box center [589, 262] width 789 height 398
click at [197, 227] on input "checkbox" at bounding box center [200, 225] width 12 height 12
checkbox input "false"
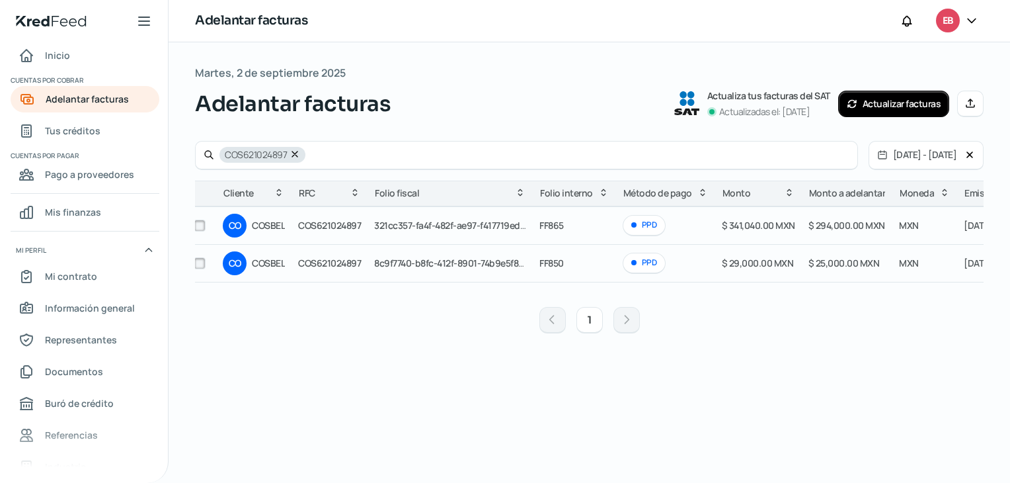
click at [296, 152] on icon at bounding box center [294, 153] width 5 height 5
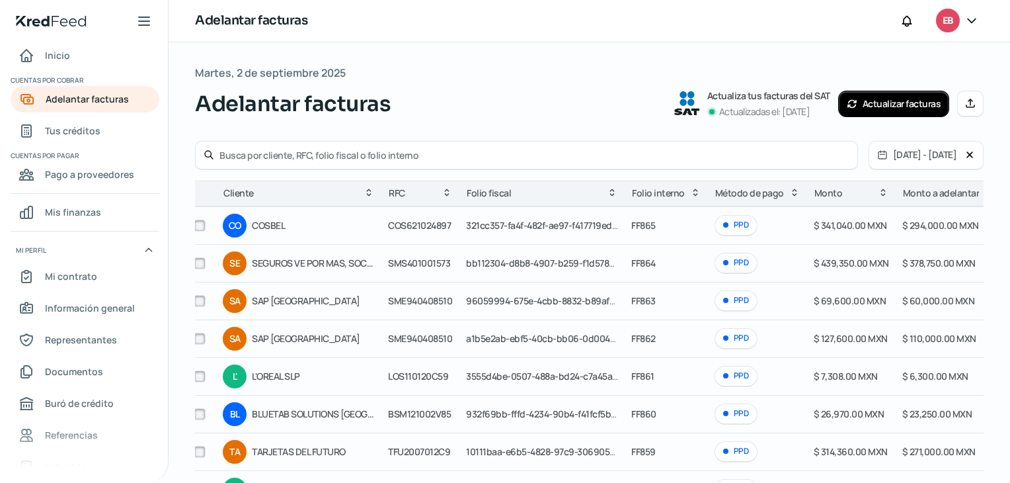
drag, startPoint x: 186, startPoint y: 61, endPoint x: 265, endPoint y: 126, distance: 101.5
click at [680, 305] on div "Martes, 2 de septiembre 2025 Adelantar facturas Actualiza tus facturas del SAT …" at bounding box center [590, 352] width 842 height 621
drag, startPoint x: 189, startPoint y: 50, endPoint x: 391, endPoint y: 127, distance: 216.6
click at [594, 173] on div "Martes, 2 de septiembre 2025 Adelantar facturas Actualiza tus facturas del SAT …" at bounding box center [590, 352] width 842 height 621
drag, startPoint x: 188, startPoint y: 72, endPoint x: 559, endPoint y: 315, distance: 442.6
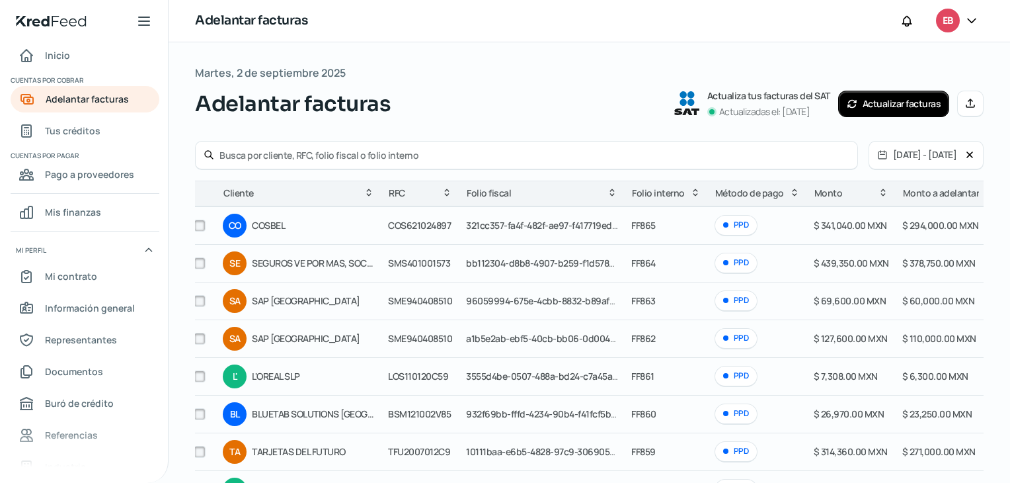
click at [548, 311] on div "Martes, 2 de septiembre 2025 Adelantar facturas Actualiza tus facturas del SAT …" at bounding box center [590, 352] width 842 height 621
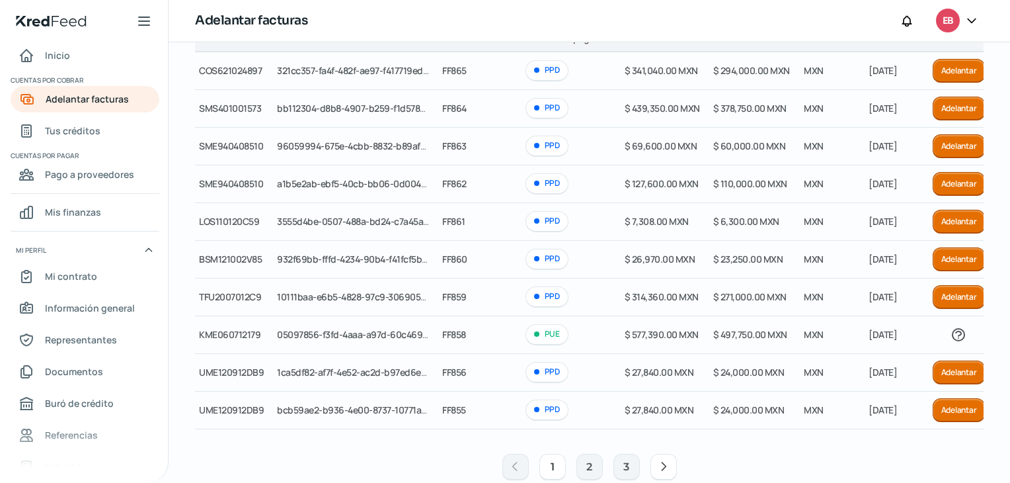
scroll to position [184, 0]
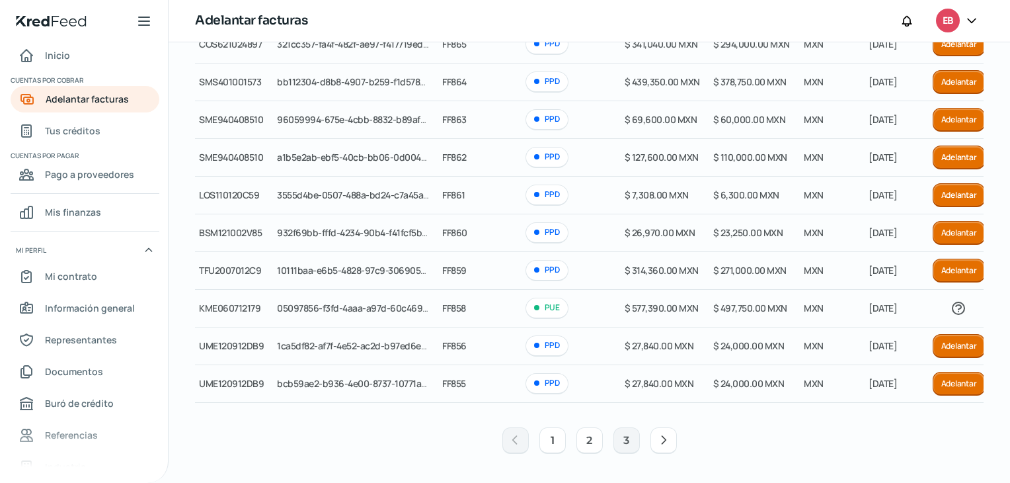
click at [586, 439] on button "2" at bounding box center [589, 440] width 26 height 26
click at [592, 437] on button "2" at bounding box center [589, 440] width 26 height 26
click at [619, 439] on button "3" at bounding box center [626, 440] width 26 height 26
click at [621, 440] on button "3" at bounding box center [626, 440] width 26 height 26
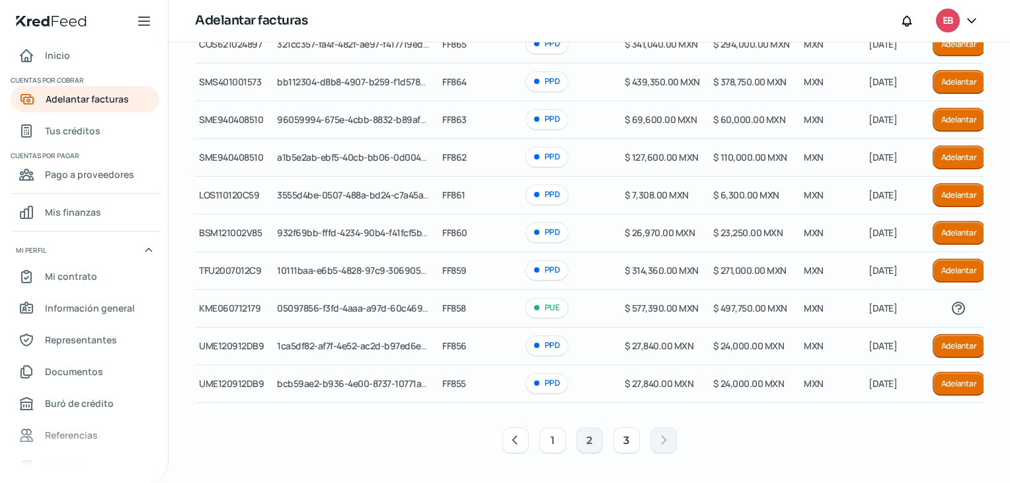
click at [563, 440] on button "1" at bounding box center [552, 440] width 26 height 26
click at [558, 442] on button "1" at bounding box center [552, 440] width 26 height 26
click at [828, 409] on div "Cliente RFC Folio fiscal Folio interno Método de pago [PERSON_NAME] a adelantar…" at bounding box center [589, 230] width 789 height 462
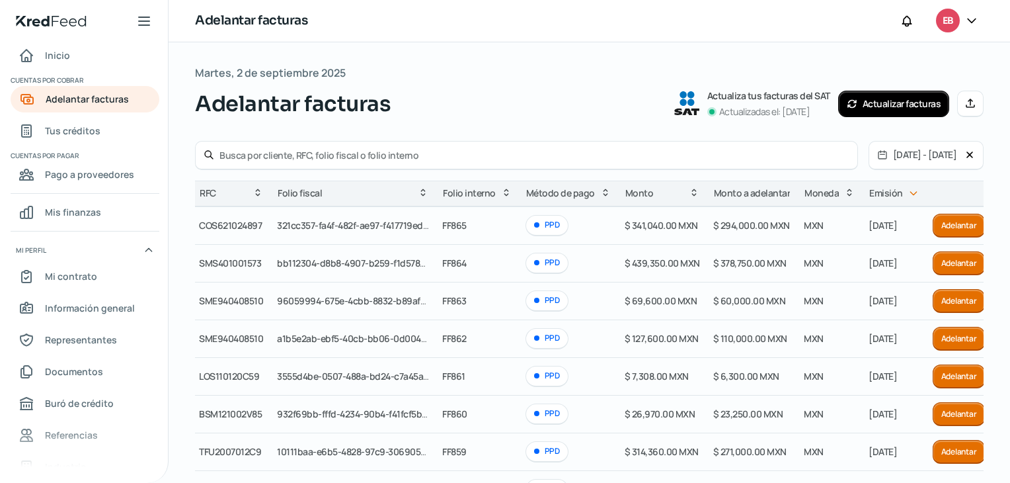
click at [877, 153] on icon at bounding box center [882, 154] width 11 height 11
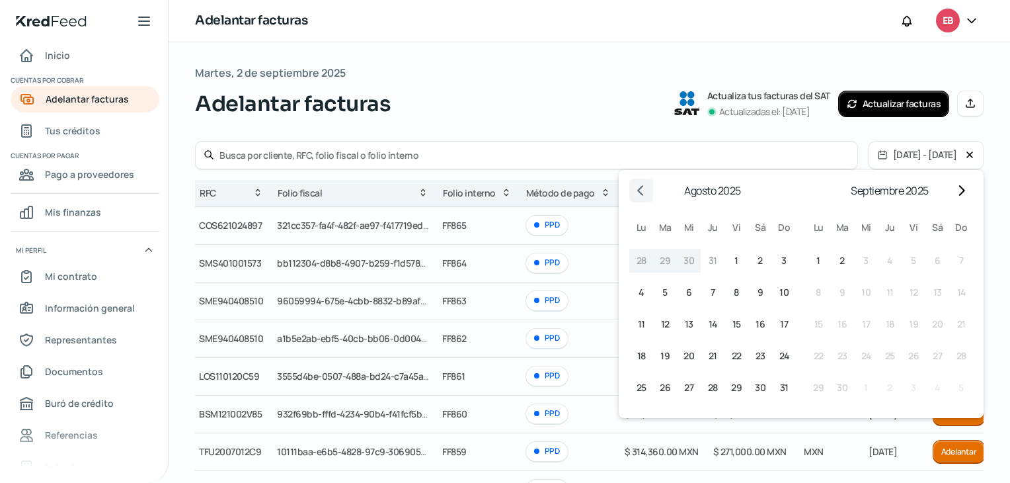
click at [642, 191] on icon "Go to previous month" at bounding box center [641, 190] width 11 height 11
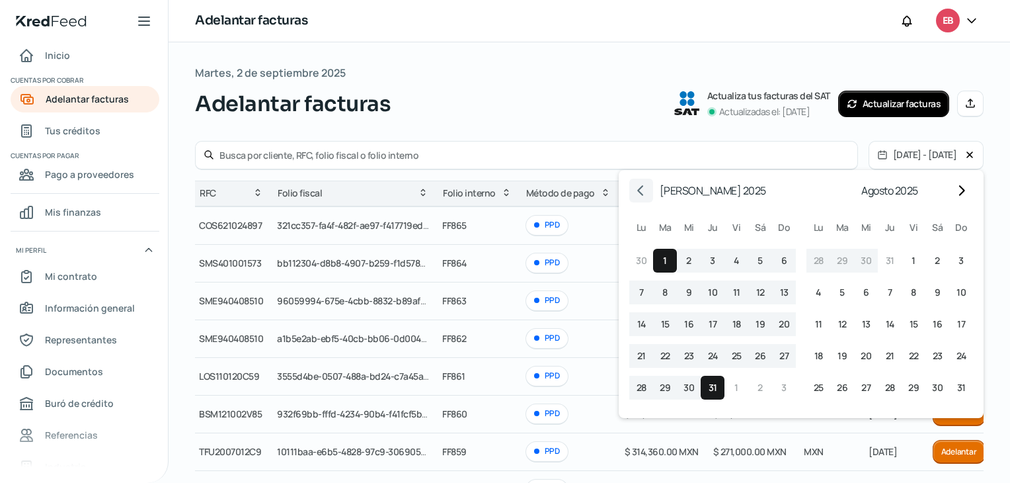
click at [641, 191] on icon "Go to previous month" at bounding box center [641, 190] width 11 height 11
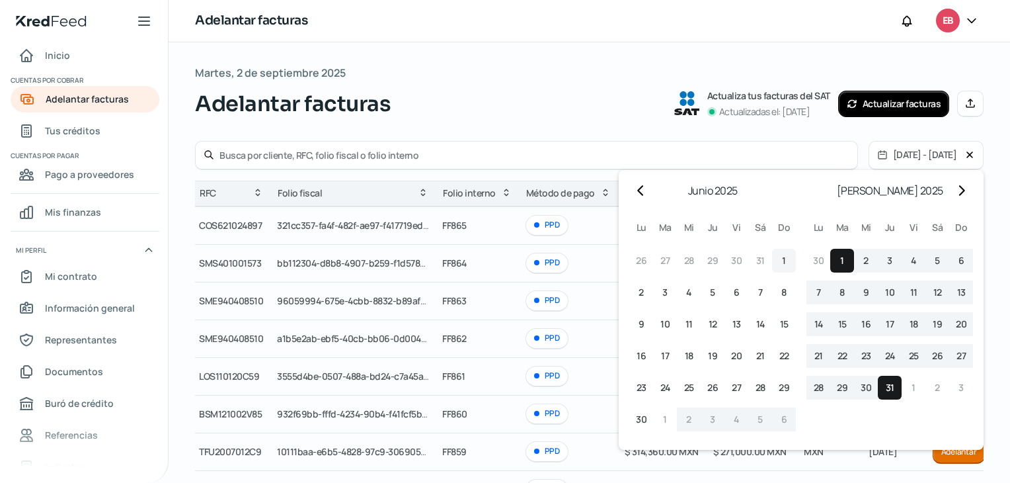
click at [786, 260] on button "1 1º junio ([PERSON_NAME])" at bounding box center [784, 261] width 24 height 24
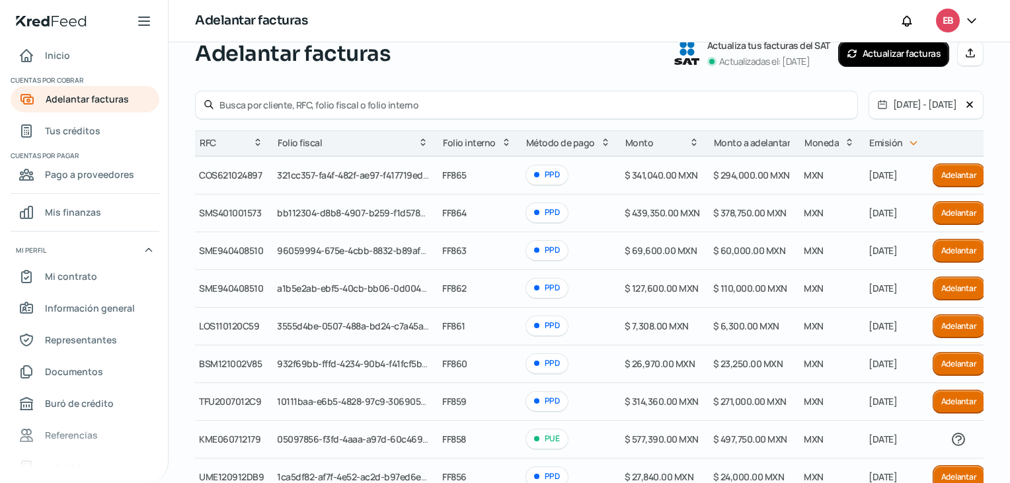
scroll to position [184, 0]
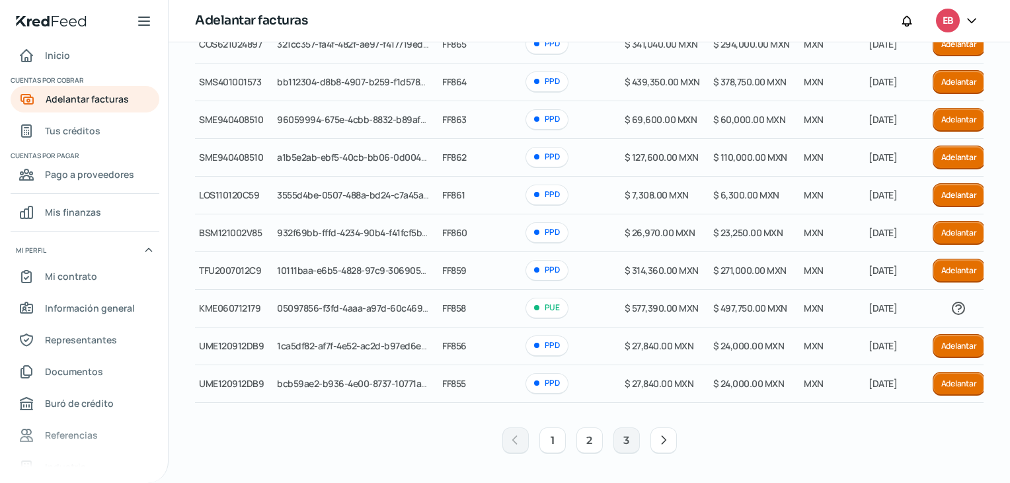
click at [592, 440] on button "2" at bounding box center [589, 440] width 26 height 26
click at [617, 440] on button "3" at bounding box center [626, 440] width 26 height 26
click at [95, 130] on span "Tus créditos" at bounding box center [73, 130] width 56 height 17
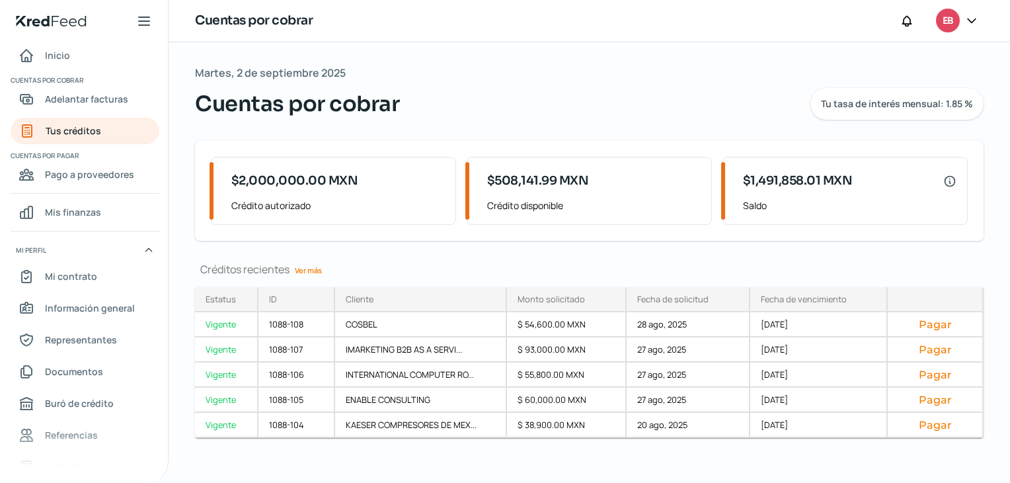
click at [155, 21] on div "Inicio | KredFeed" at bounding box center [84, 21] width 168 height 42
click at [141, 22] on icon at bounding box center [144, 21] width 11 height 8
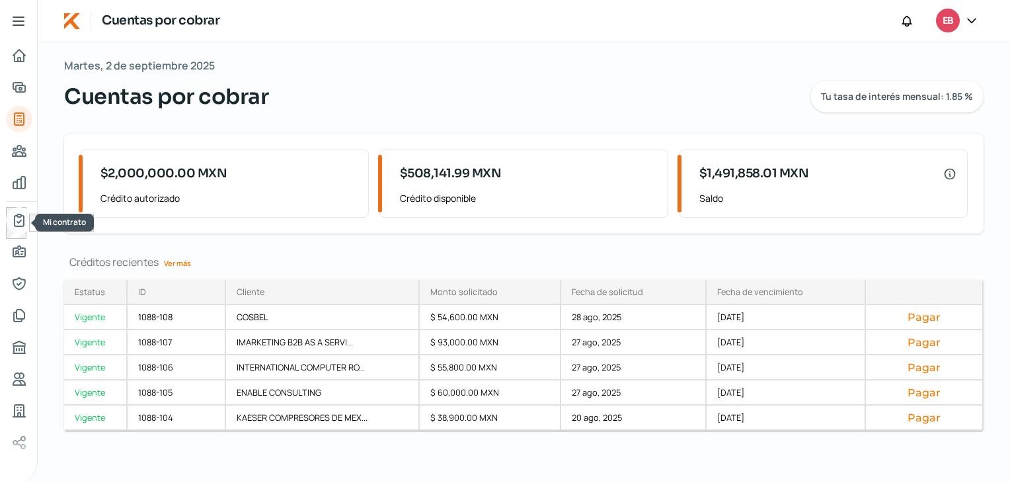
click at [17, 222] on icon "Mi contrato" at bounding box center [19, 220] width 9 height 12
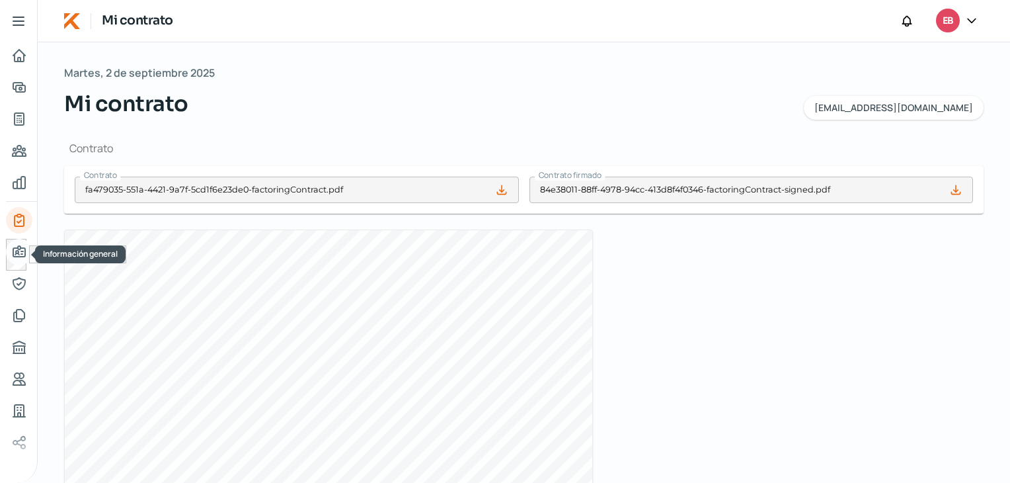
click at [14, 252] on icon "Información general" at bounding box center [19, 252] width 16 height 16
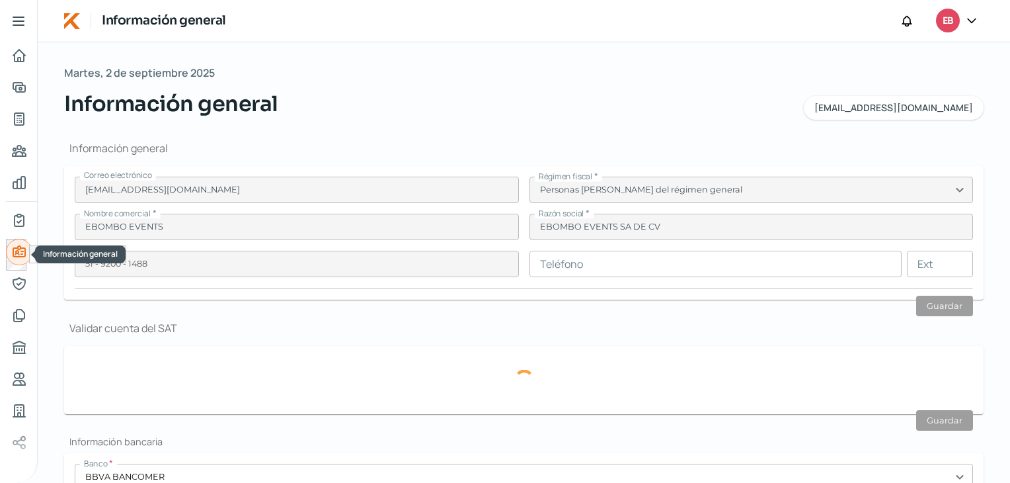
type input "EEV2111101N5"
type input "CORDOBA"
type input "95"
type input "403"
type input "06700"
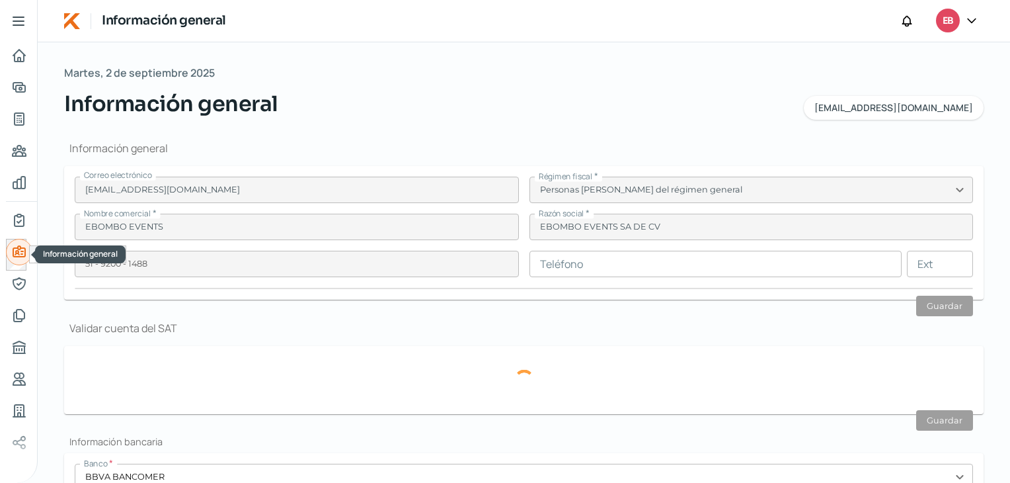
type input "[GEOGRAPHIC_DATA]"
type input "[PERSON_NAME]"
type input "CDMX"
type input "[GEOGRAPHIC_DATA]"
type input "fa479035-551a-4421-9a7f-5cd1f6e23de0-proofOfAddress.pdf"
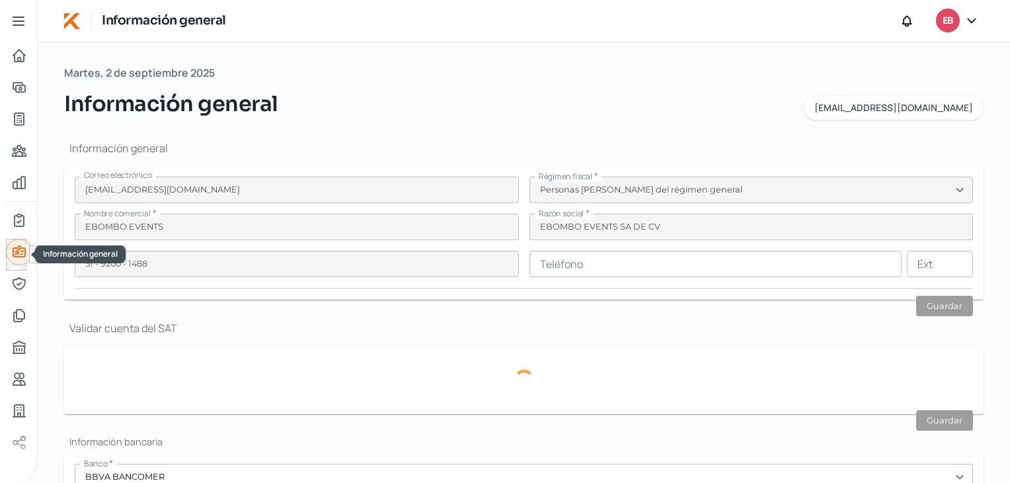
type input "0"
type input "6"
type input "Rentada"
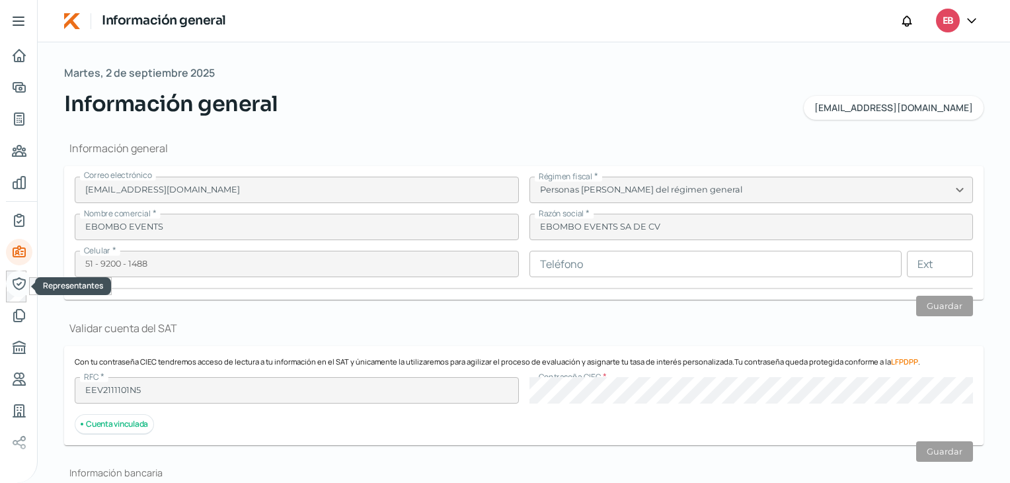
click at [19, 284] on icon "Representantes" at bounding box center [19, 284] width 12 height 12
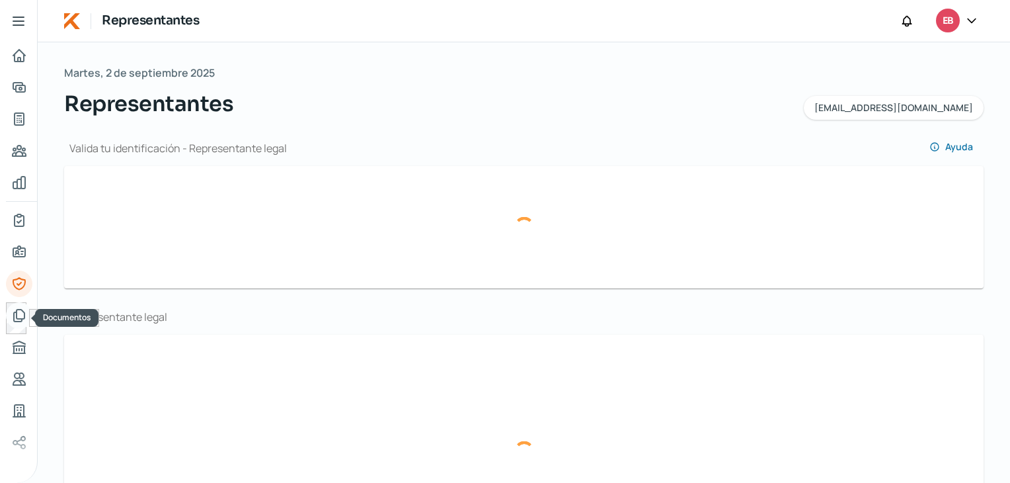
click at [21, 314] on icon "Documentos" at bounding box center [19, 315] width 16 height 16
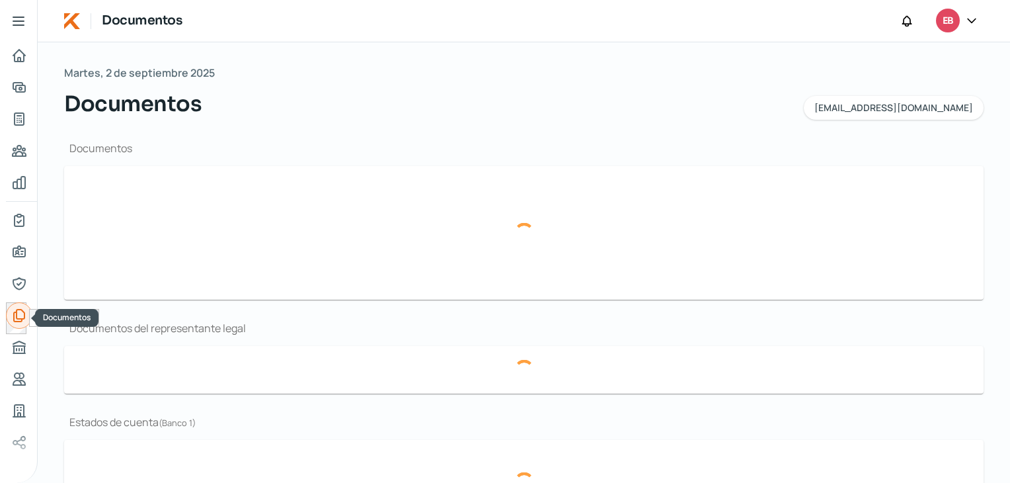
type input "[DATE] CSF.pdf"
type input "Brief (2).pdf"
type input "Estados Financieros Anuales 2024 - Ebombo..xlsx"
type input "2024. Integración Acuse..pdf"
type input "SCAN_20230508_185639971_05082023_074811 (1).pdf"
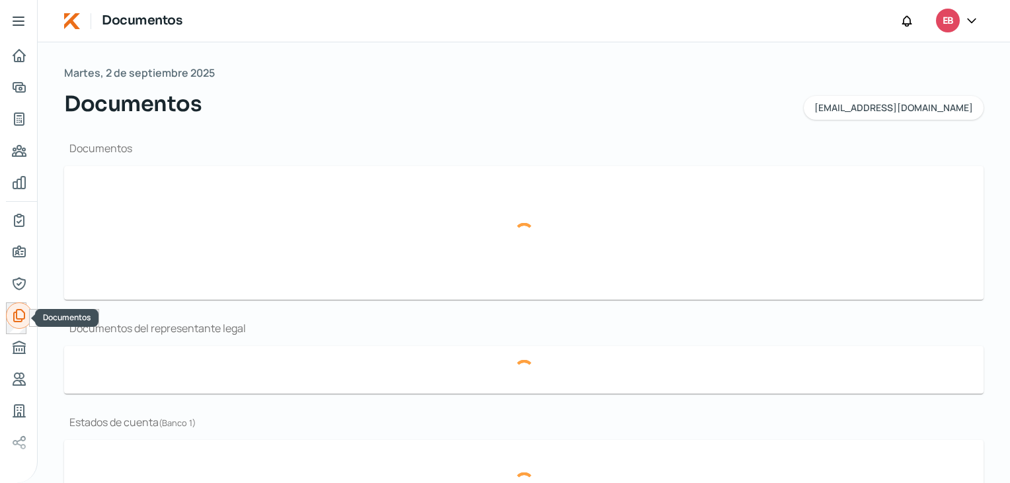
type input "97 abril.pdf"
type input "97 marzo.pdf"
type input "97 febrero.pdf"
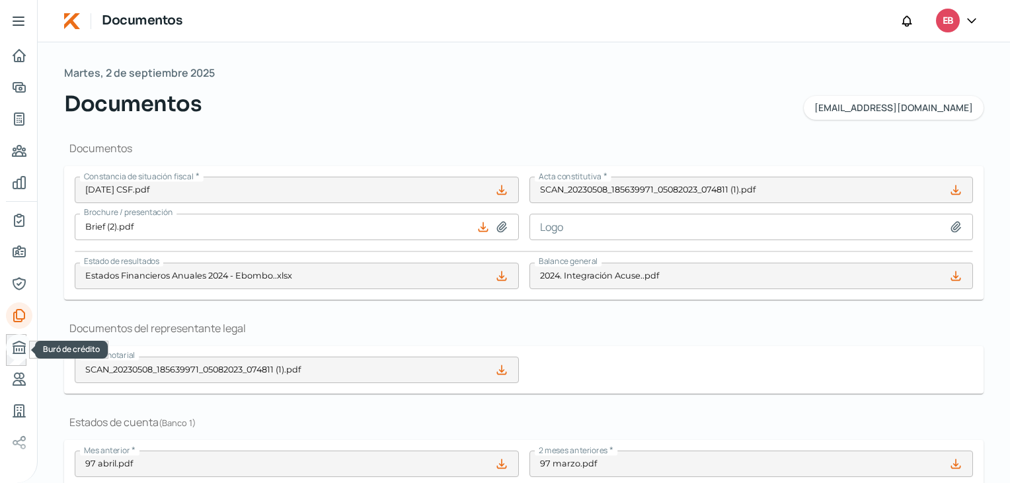
click at [17, 352] on icon "Buró de crédito" at bounding box center [19, 347] width 12 height 12
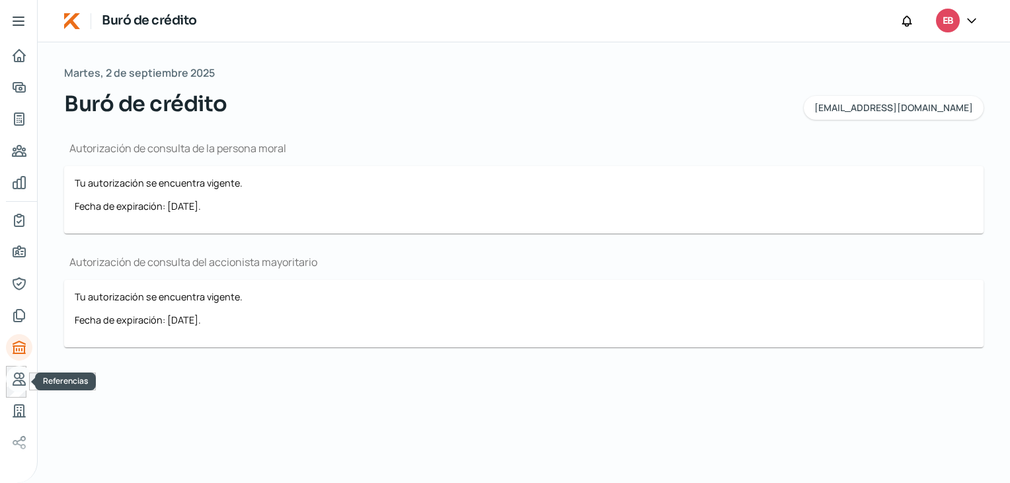
click at [16, 377] on icon "Referencias" at bounding box center [19, 379] width 12 height 12
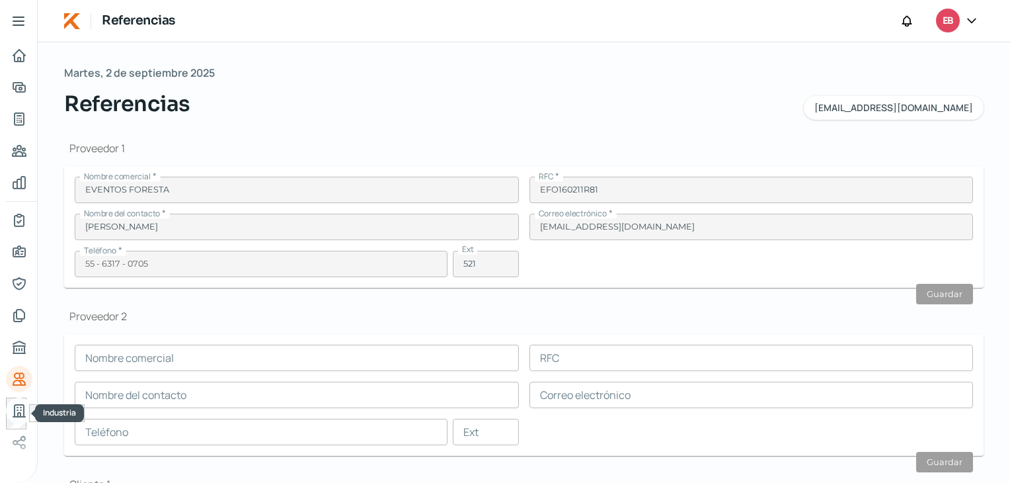
click at [24, 409] on icon "Industria" at bounding box center [19, 411] width 16 height 16
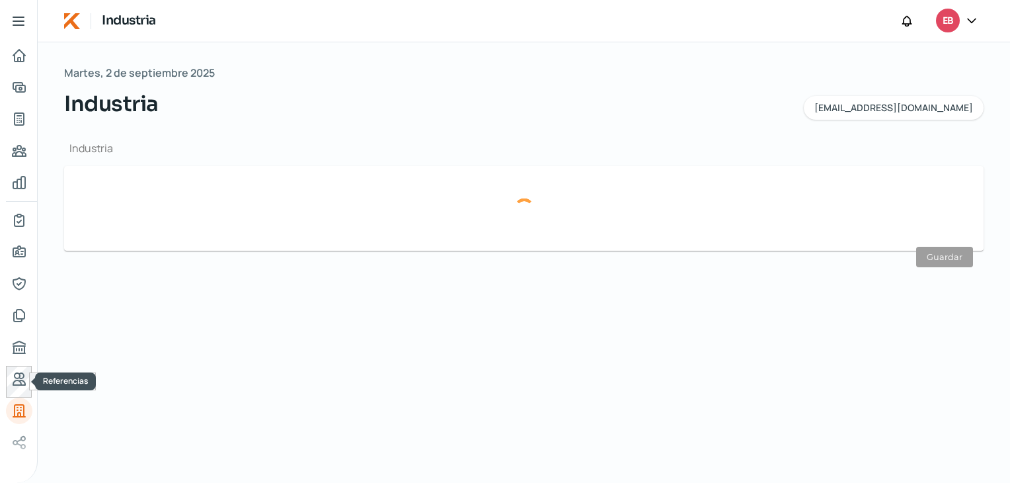
type input "Servicios Publicitarios"
type input "[DATE]"
type input "7"
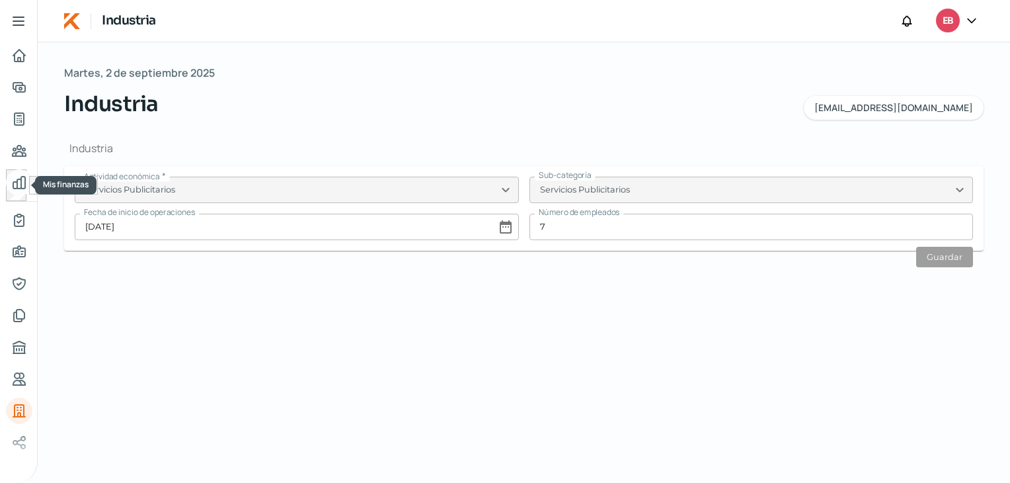
click at [14, 184] on icon "Mis finanzas" at bounding box center [19, 183] width 16 height 16
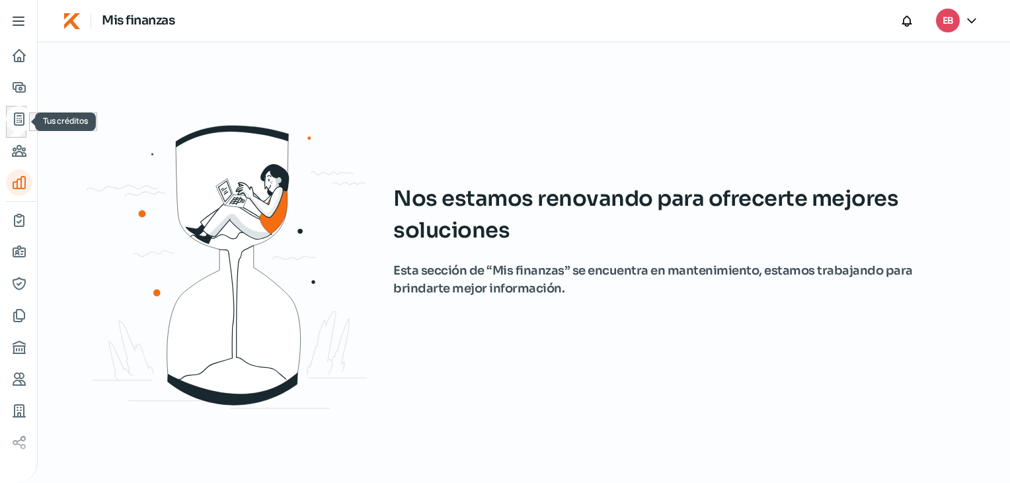
click at [20, 115] on icon "Tus créditos" at bounding box center [19, 119] width 9 height 12
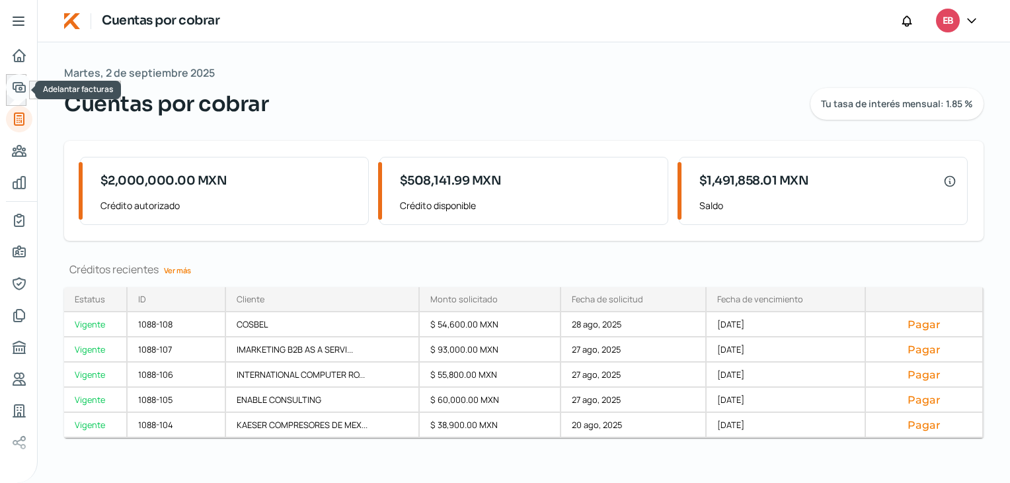
click at [19, 88] on icon "Adelantar facturas" at bounding box center [19, 87] width 12 height 9
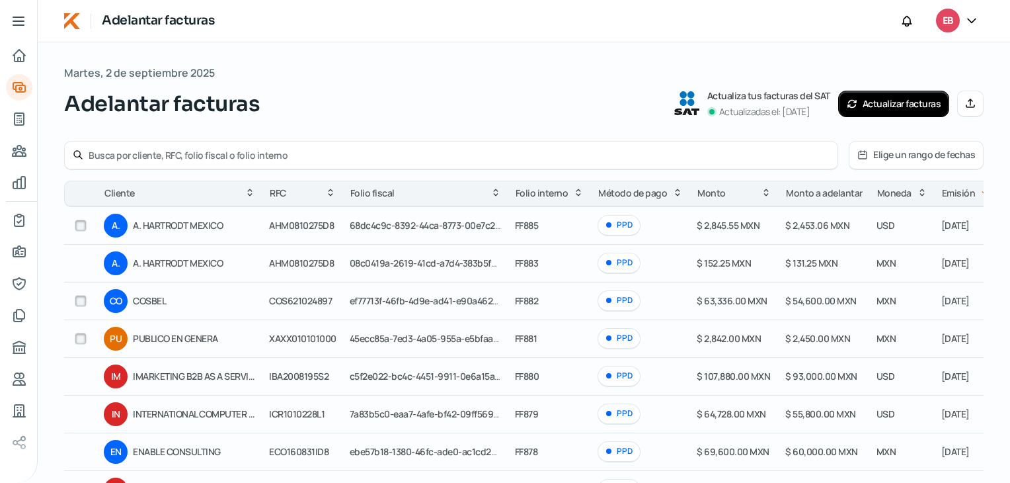
click at [867, 154] on icon at bounding box center [863, 155] width 8 height 8
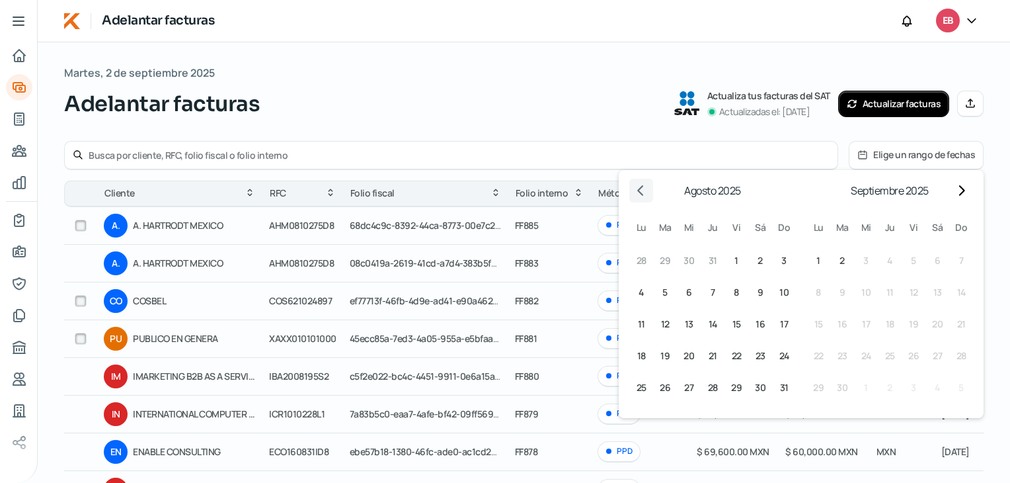
click at [636, 194] on icon "Go to previous month" at bounding box center [641, 190] width 11 height 11
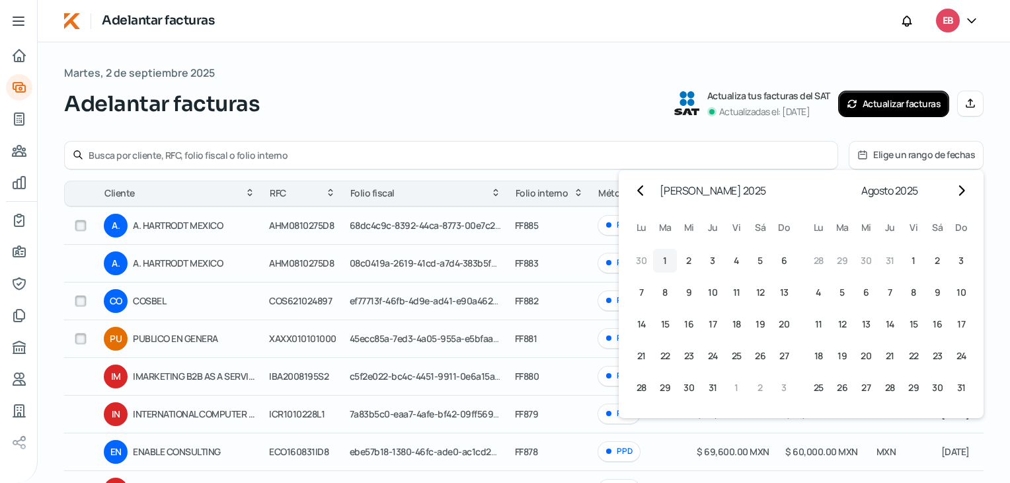
click at [662, 260] on button "1 1º [PERSON_NAME] (martes)" at bounding box center [665, 261] width 24 height 24
click at [706, 384] on button "31 31º [PERSON_NAME] (jueves)" at bounding box center [713, 387] width 24 height 24
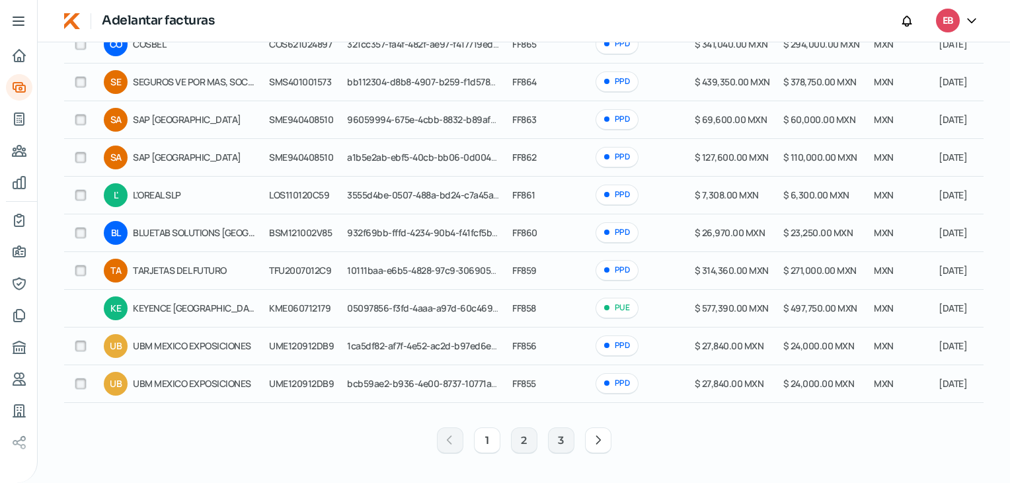
scroll to position [184, 0]
drag, startPoint x: 633, startPoint y: 403, endPoint x: 704, endPoint y: 402, distance: 70.7
click at [703, 402] on table "Cliente RFC Folio fiscal Folio interno Método de pago [PERSON_NAME] a adelantar…" at bounding box center [563, 203] width 998 height 409
click at [518, 440] on button "2" at bounding box center [524, 440] width 26 height 26
click at [551, 440] on button "3" at bounding box center [561, 440] width 26 height 26
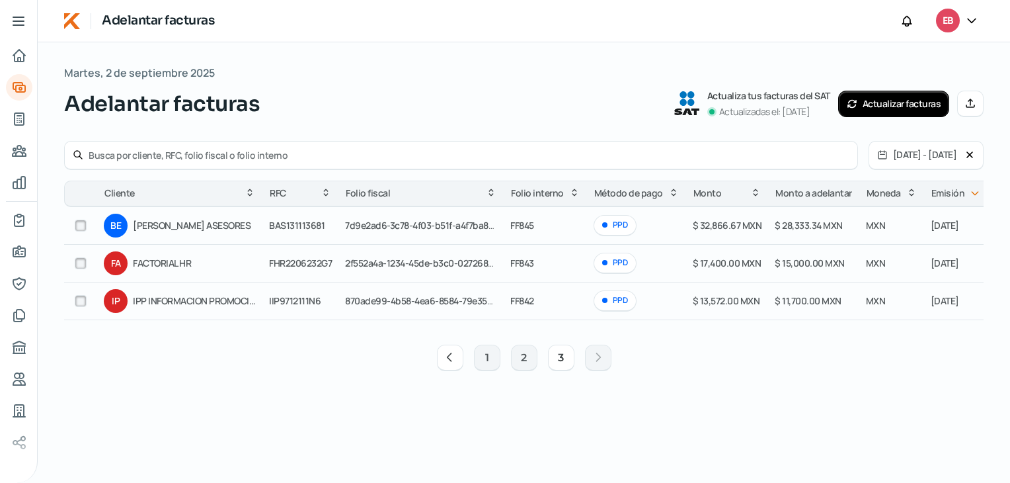
scroll to position [0, 0]
click at [557, 359] on button "3" at bounding box center [561, 357] width 26 height 26
click at [489, 364] on button "1" at bounding box center [487, 357] width 26 height 26
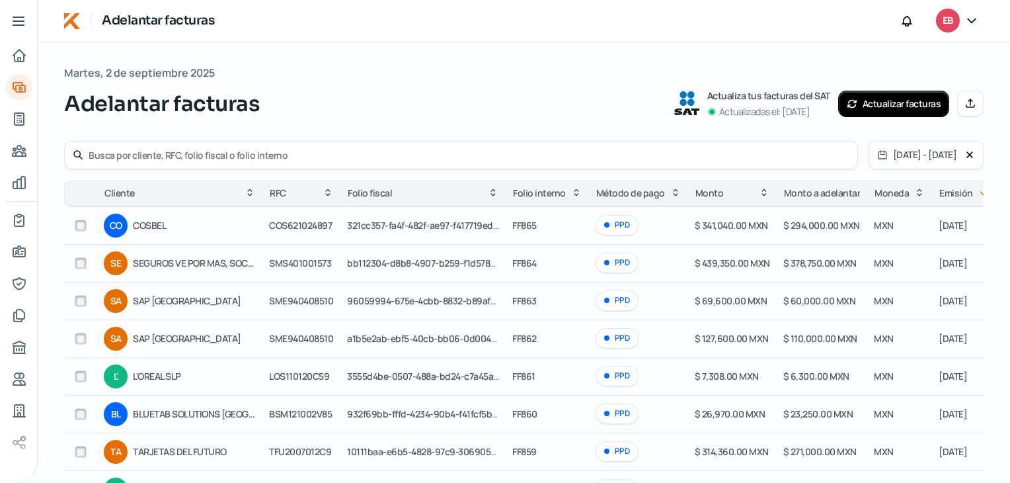
scroll to position [184, 0]
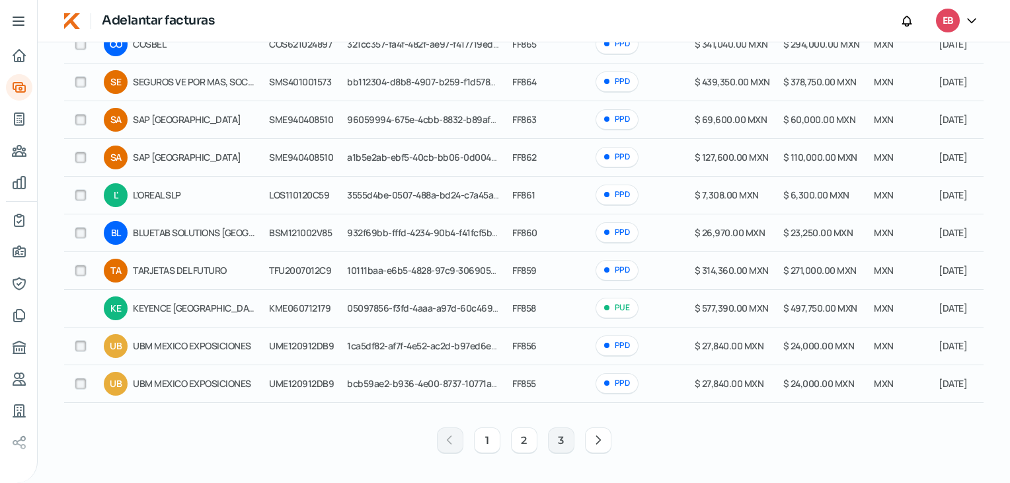
click at [518, 439] on button "2" at bounding box center [524, 440] width 26 height 26
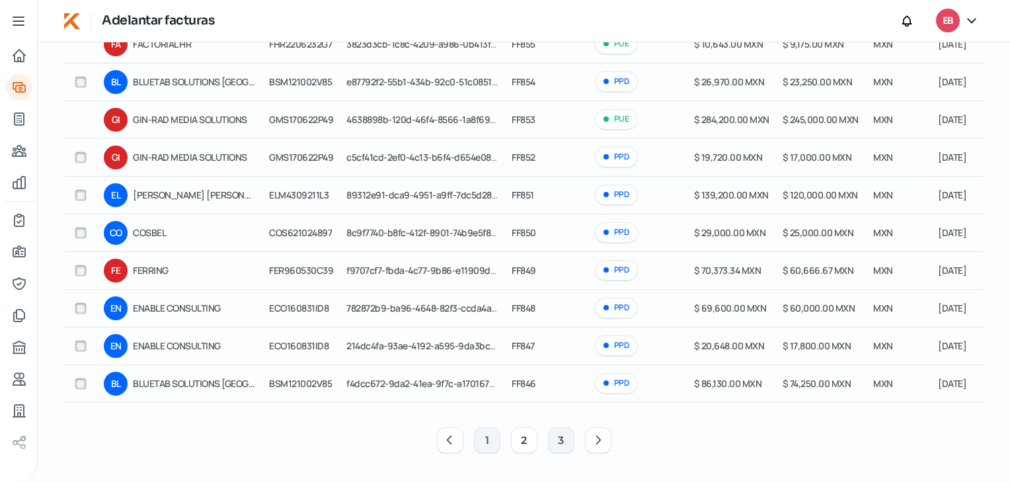
drag, startPoint x: 703, startPoint y: 403, endPoint x: 718, endPoint y: 403, distance: 15.2
click at [718, 403] on table "Cliente RFC Folio fiscal Folio interno Método de pago [PERSON_NAME] a adelantar…" at bounding box center [562, 203] width 997 height 409
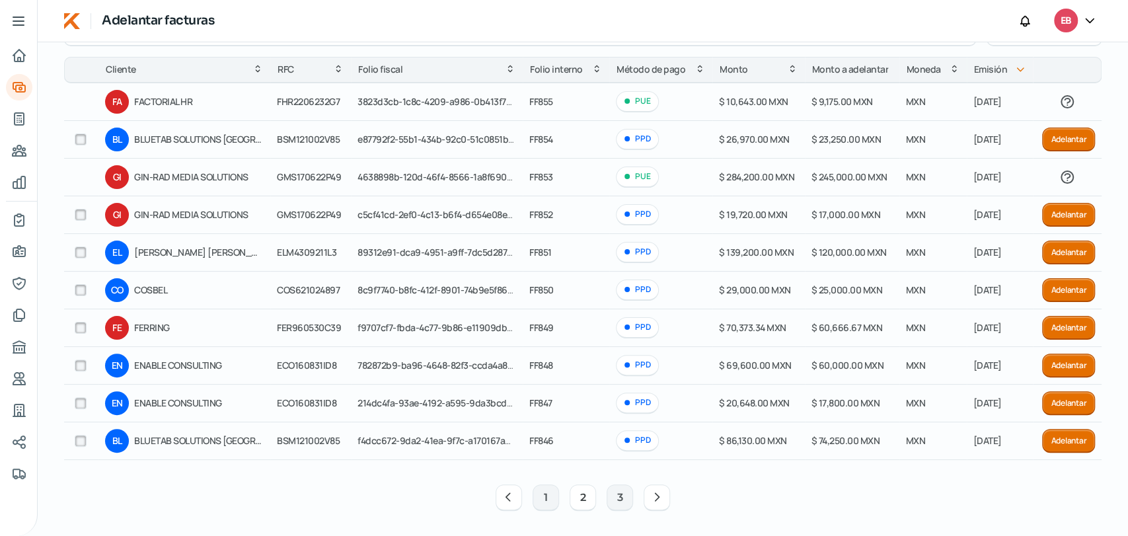
scroll to position [127, 0]
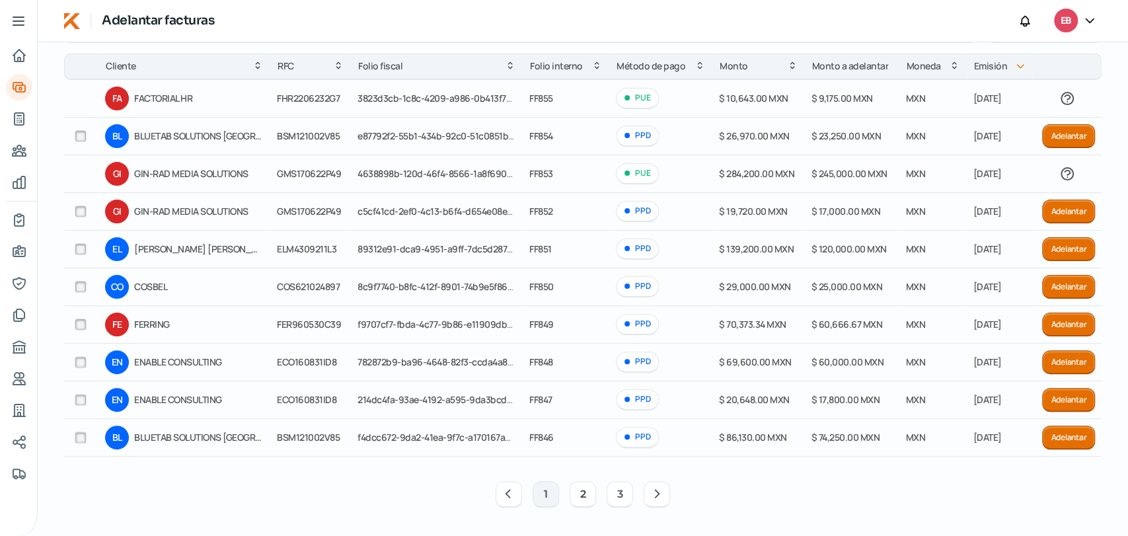
click at [615, 482] on button "3" at bounding box center [620, 494] width 26 height 26
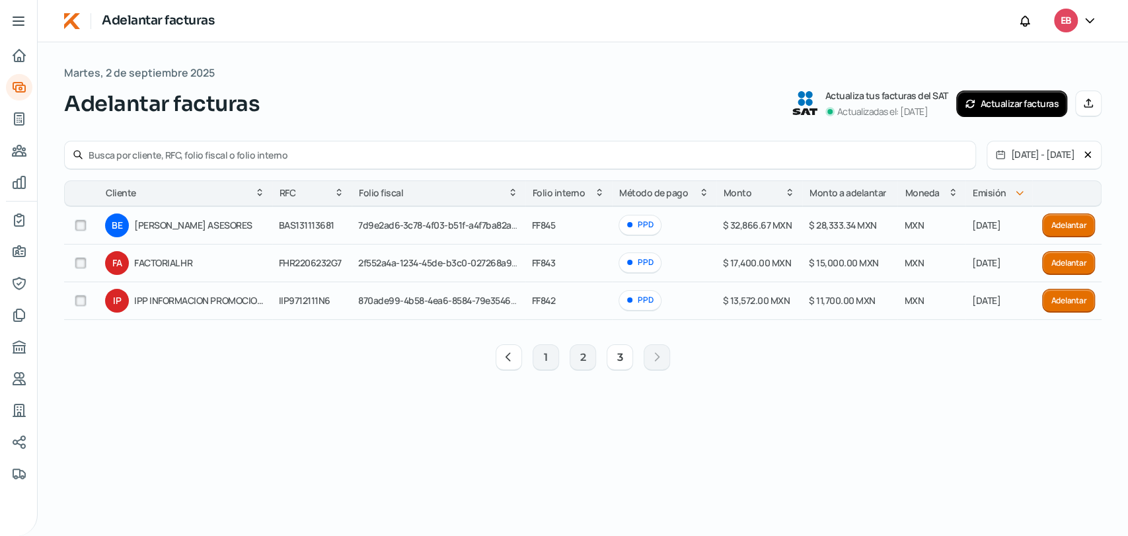
scroll to position [0, 0]
click at [545, 359] on button "1" at bounding box center [546, 357] width 26 height 26
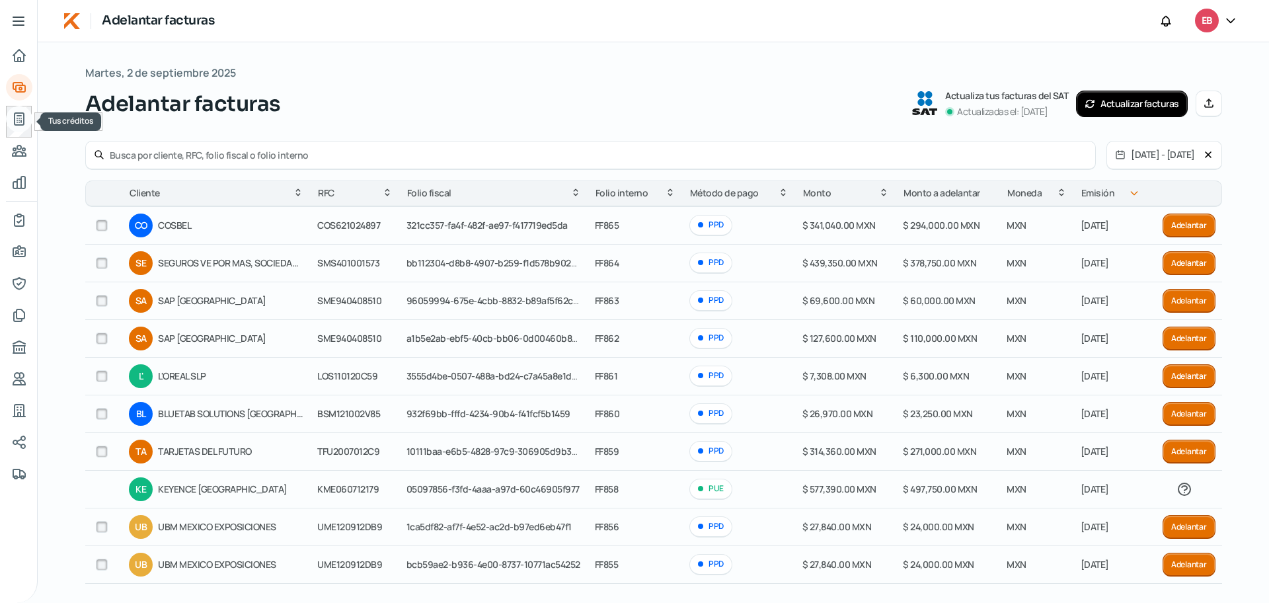
click at [22, 120] on icon "Tus créditos" at bounding box center [19, 119] width 16 height 16
